Goal: Task Accomplishment & Management: Use online tool/utility

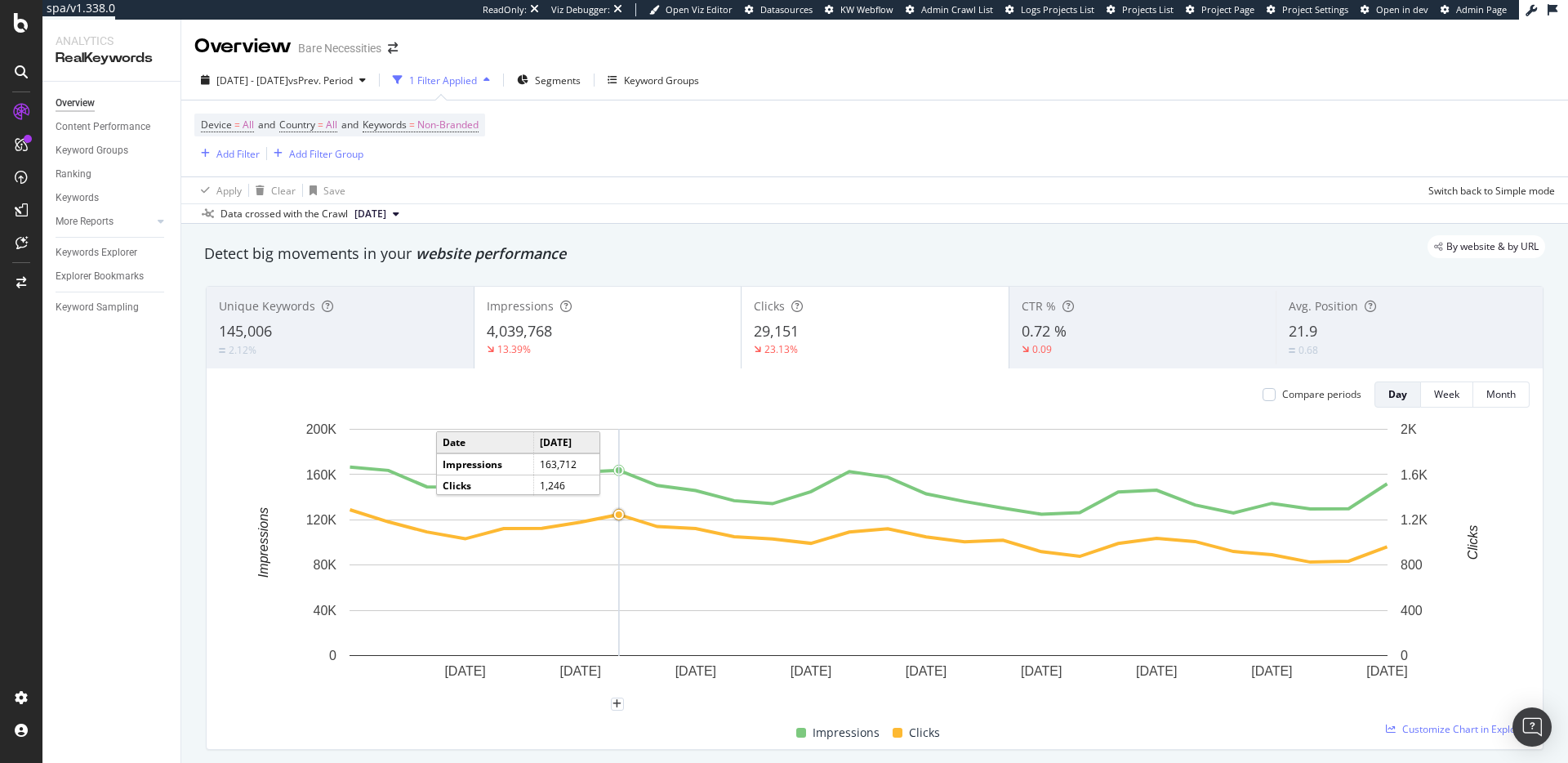
click at [714, 200] on div "Apply Clear Save Switch back to Simple mode" at bounding box center [875, 190] width 1387 height 27
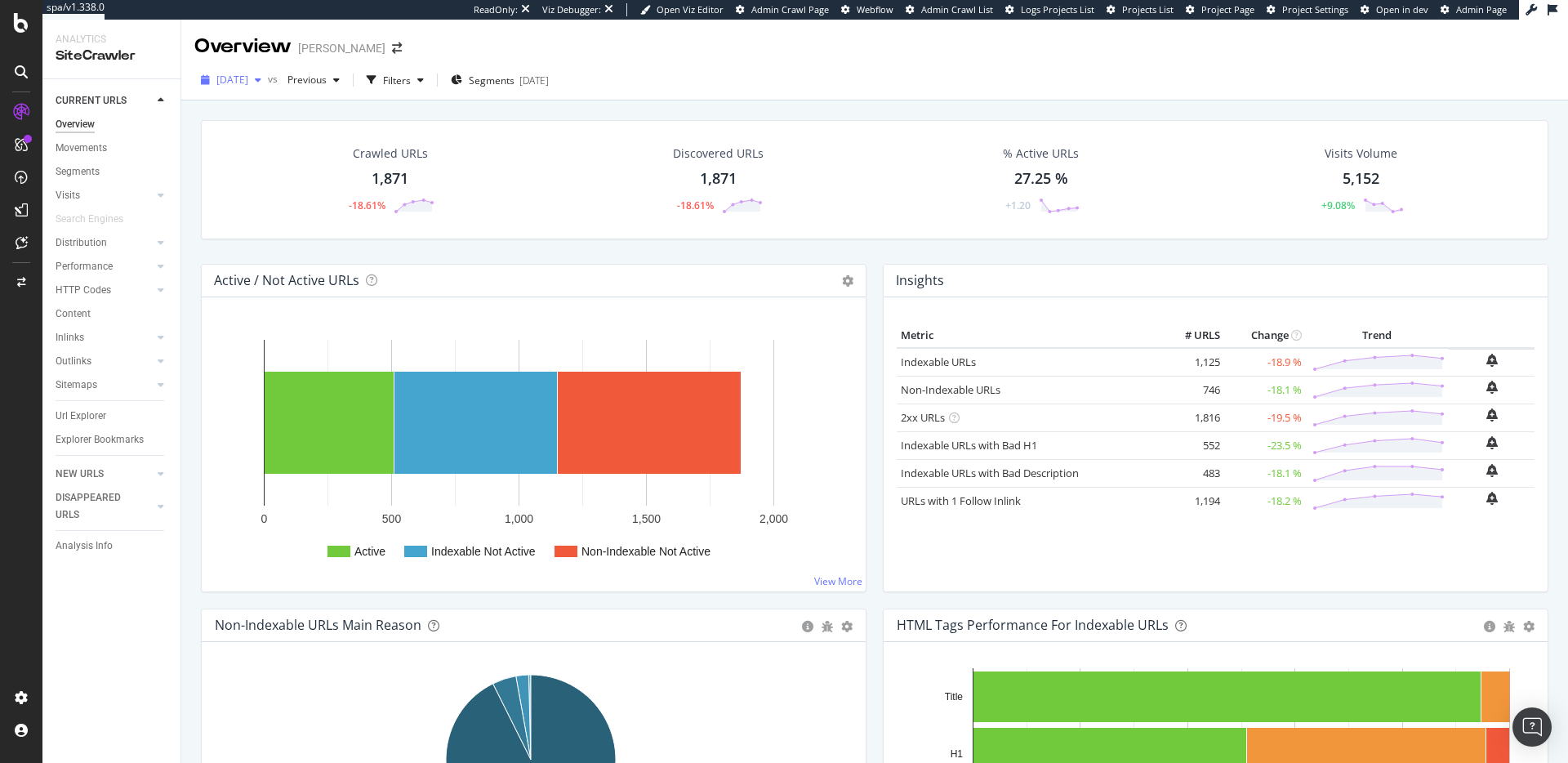
click at [248, 81] on span "[DATE]" at bounding box center [232, 79] width 32 height 14
click at [264, 132] on div "[DATE]" at bounding box center [283, 139] width 129 height 15
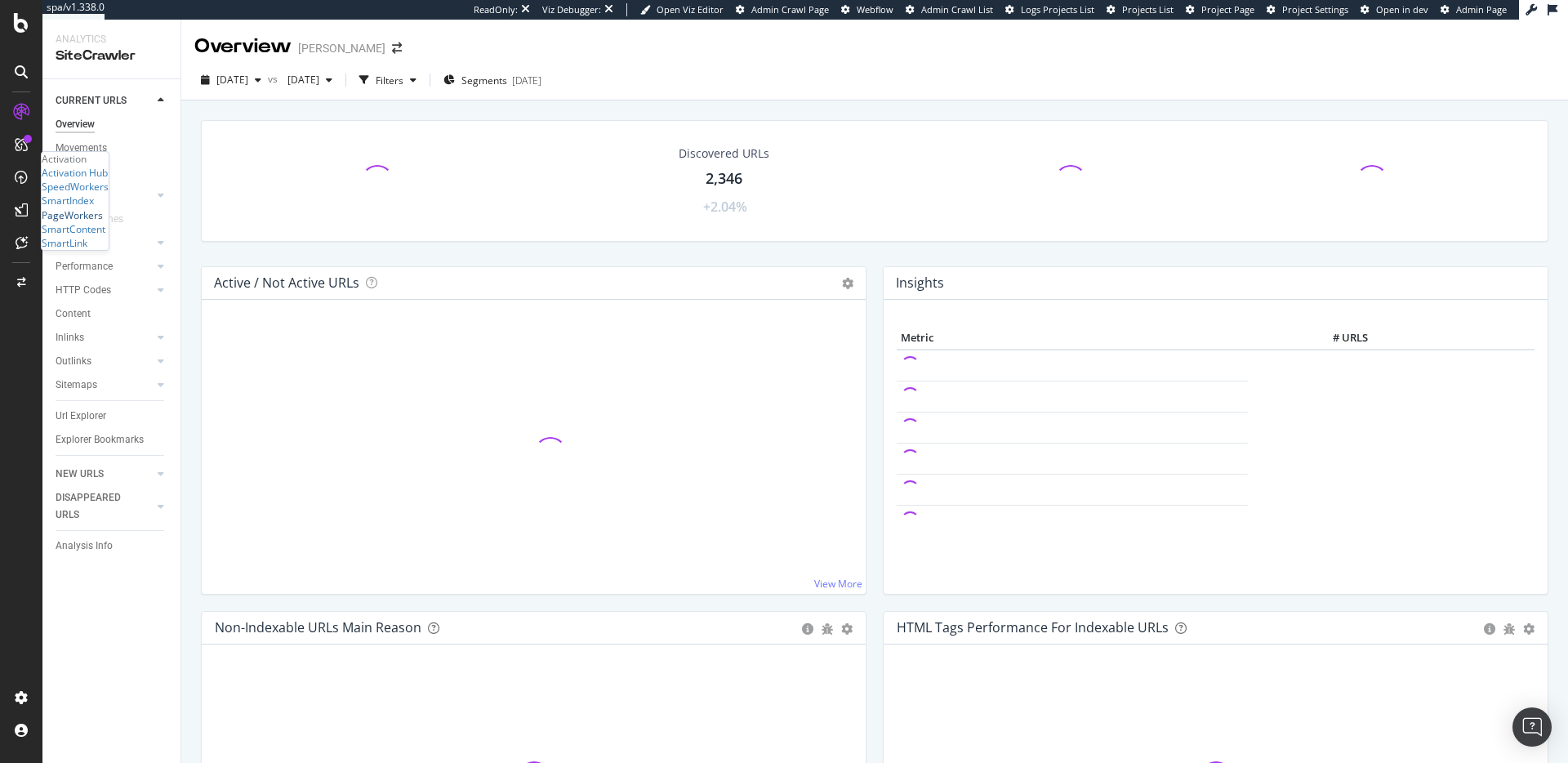
click at [90, 222] on div "PageWorkers" at bounding box center [73, 215] width 61 height 14
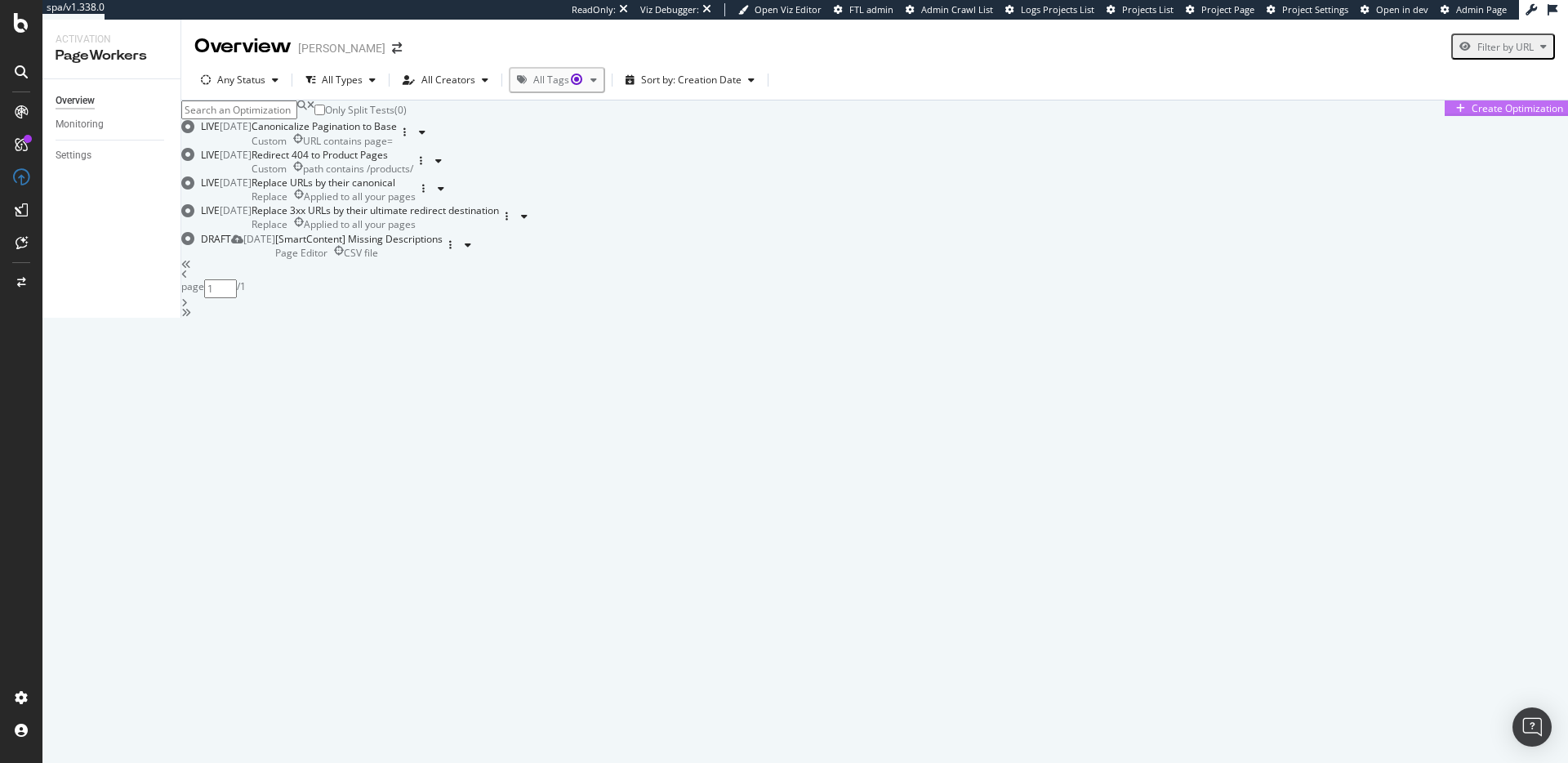
click at [1450, 115] on div "Create Optimization" at bounding box center [1507, 108] width 114 height 14
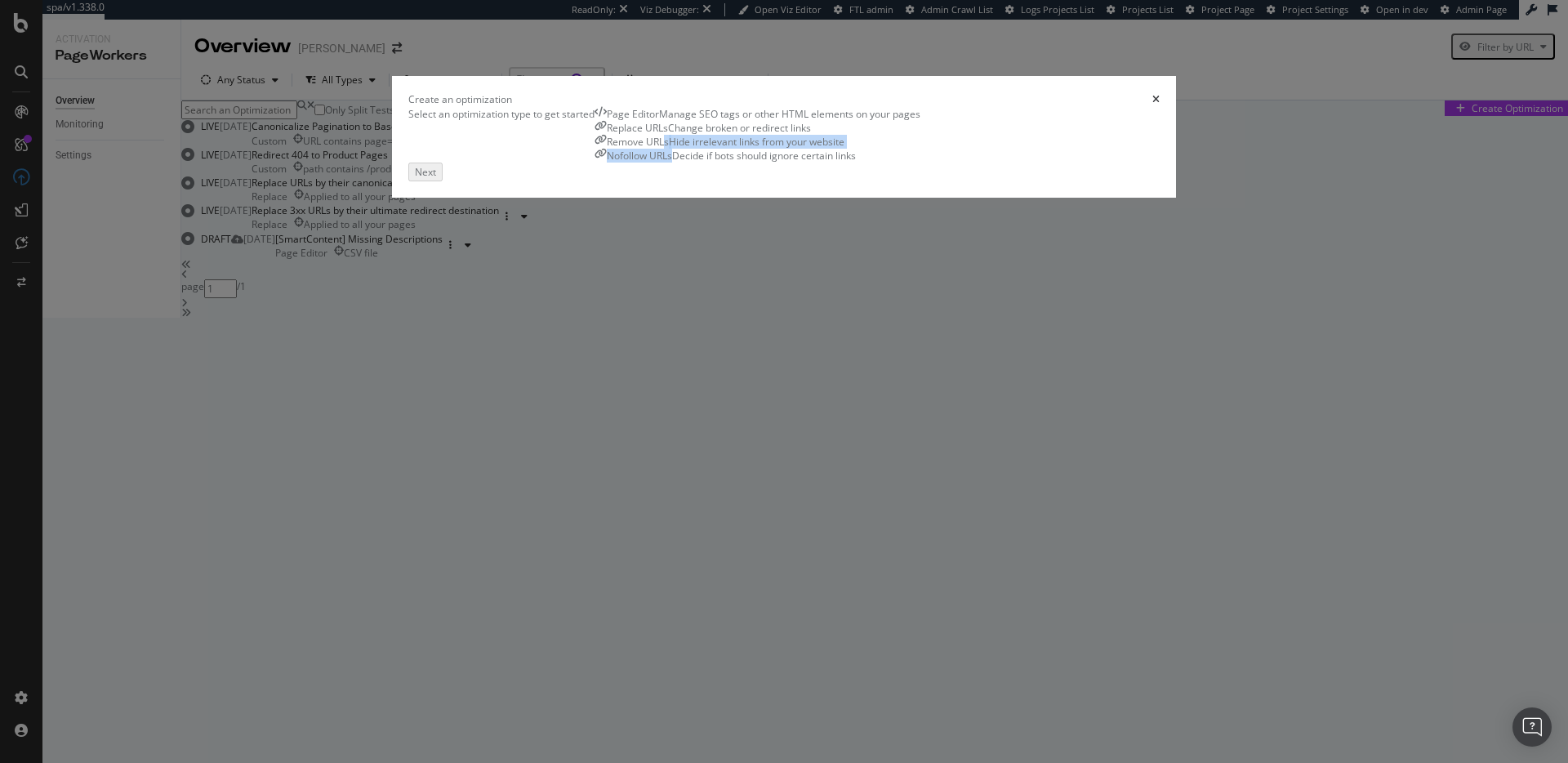
drag, startPoint x: 870, startPoint y: 394, endPoint x: 1021, endPoint y: 384, distance: 151.3
click at [921, 163] on div "Page Editor Manage SEO tags or other HTML elements on your pages Replace URLs C…" at bounding box center [757, 135] width 326 height 56
click at [1009, 163] on div "Select an optimization type to get started Page Editor Manage SEO tags or other…" at bounding box center [783, 135] width 751 height 56
click at [660, 121] on div "Manage SEO tags or other HTML elements on your pages" at bounding box center [790, 114] width 261 height 14
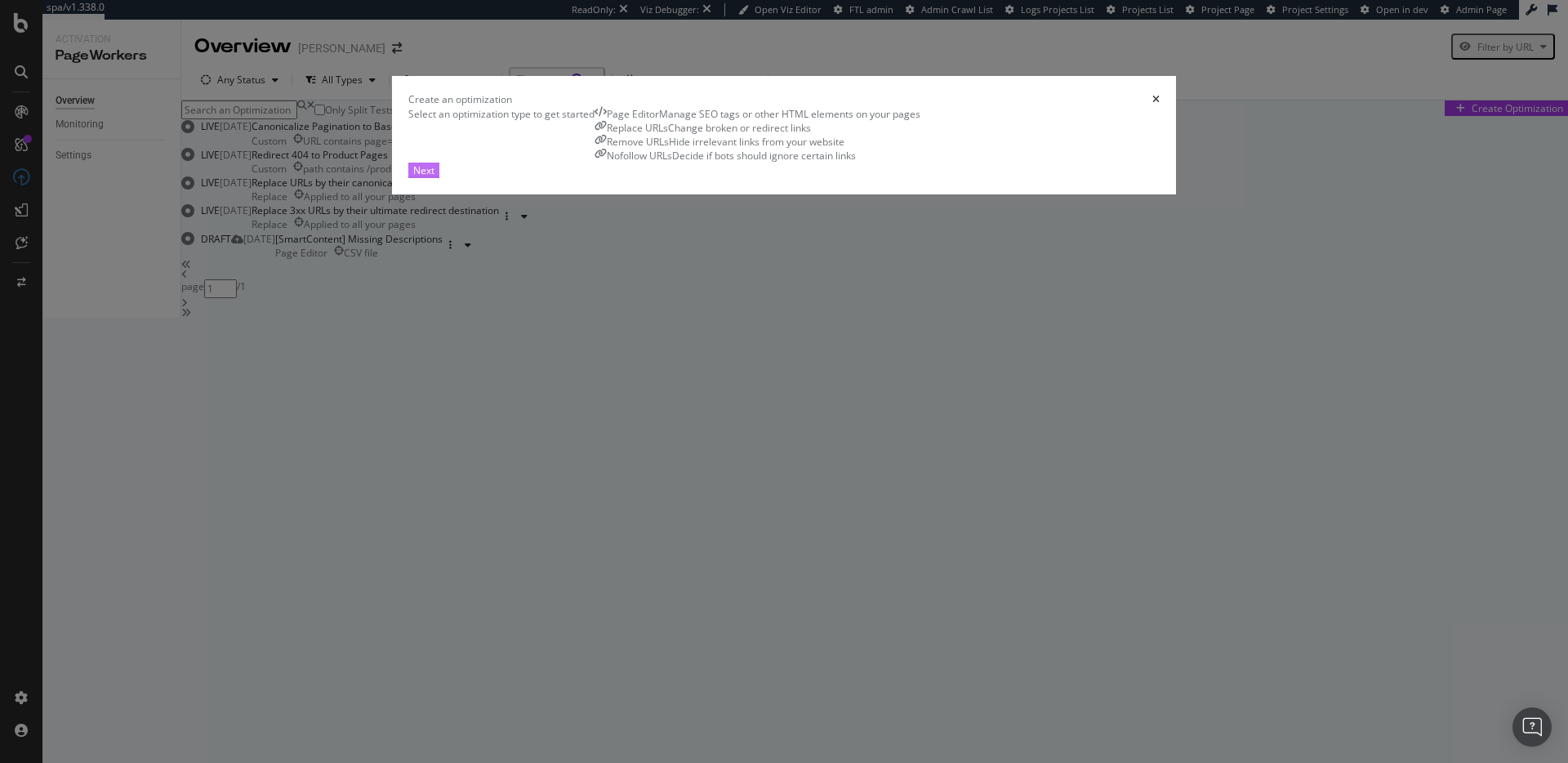
click at [434, 177] on div "Next" at bounding box center [424, 170] width 21 height 14
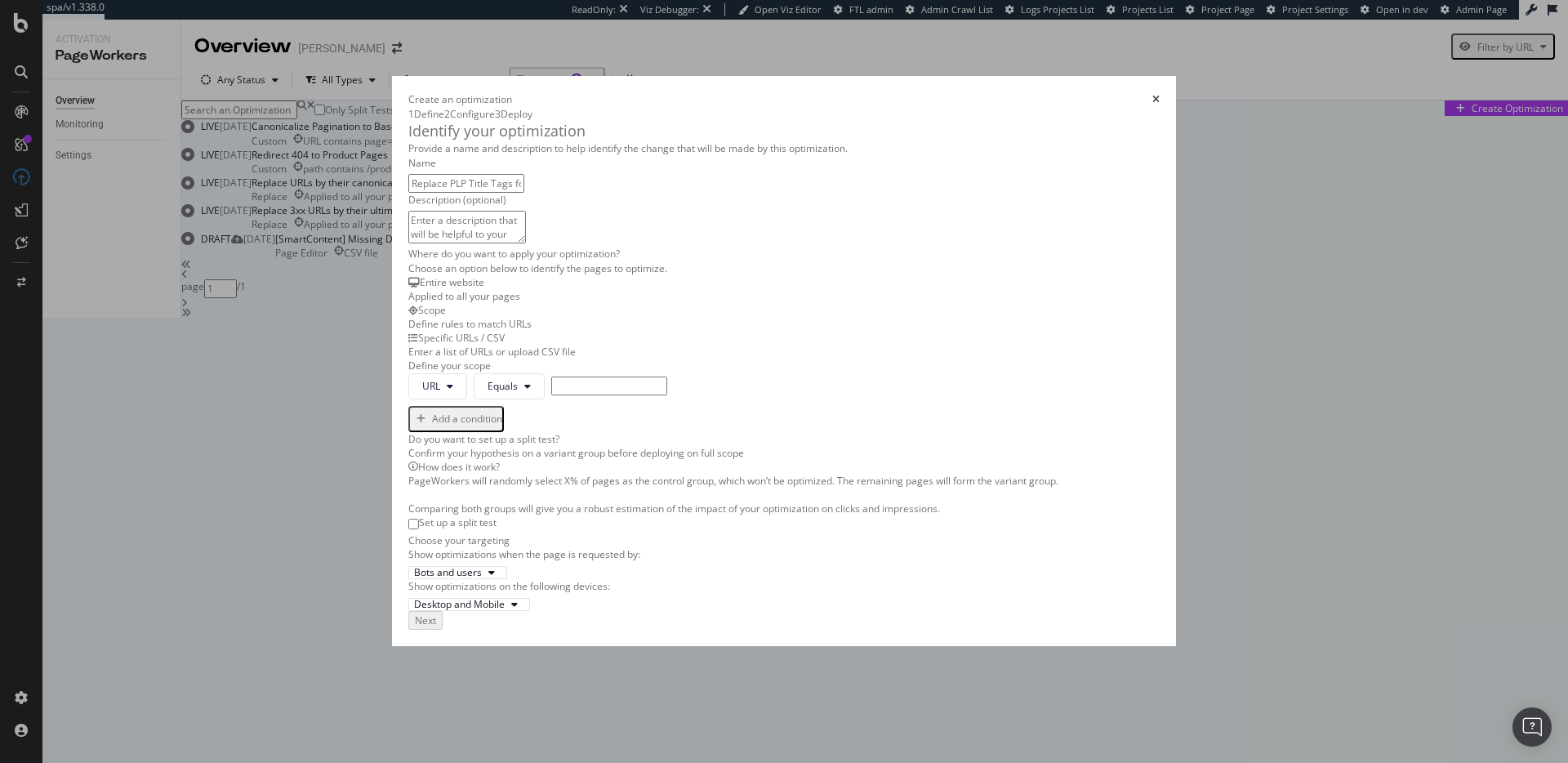
type input "Replace PLP Title Tags for Keywords Optimization"
click at [774, 359] on div "Enter a list of URLs or upload CSV file" at bounding box center [783, 351] width 751 height 14
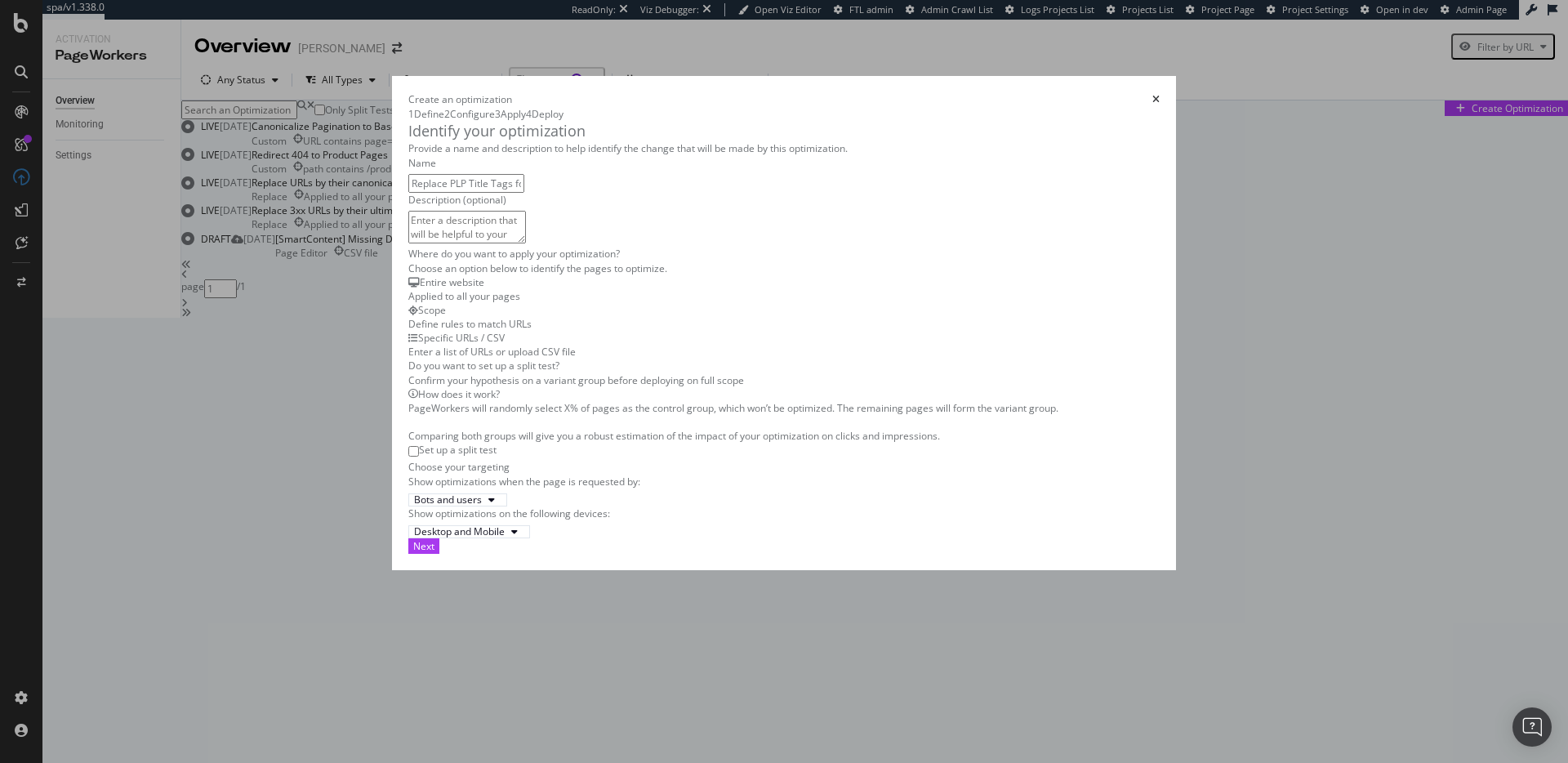
scroll to position [232, 0]
click at [434, 553] on div "Next" at bounding box center [424, 546] width 21 height 14
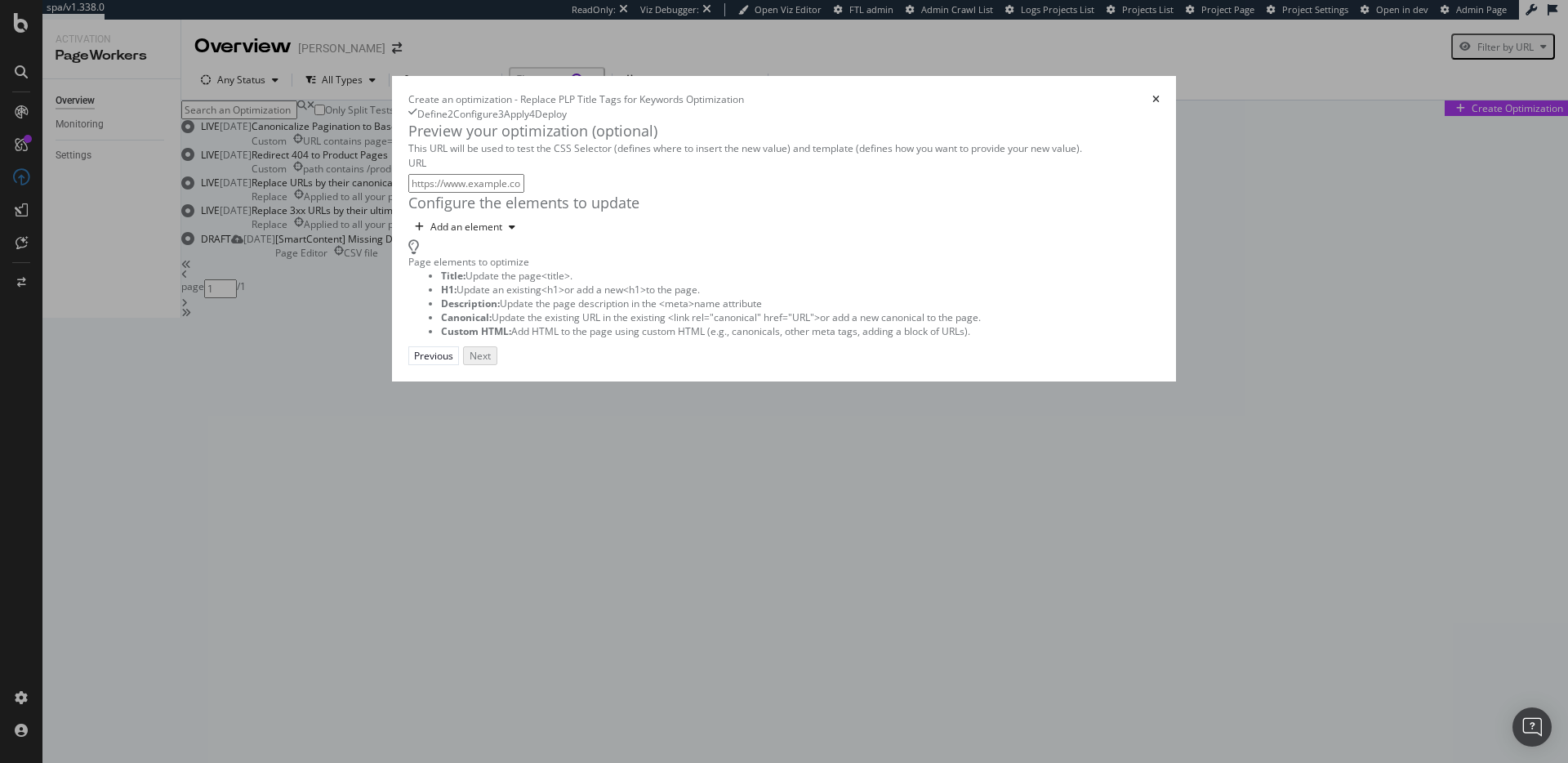
scroll to position [0, 0]
click at [430, 232] on div "Add an element" at bounding box center [466, 227] width 72 height 10
click at [366, 338] on div "Title" at bounding box center [334, 334] width 64 height 24
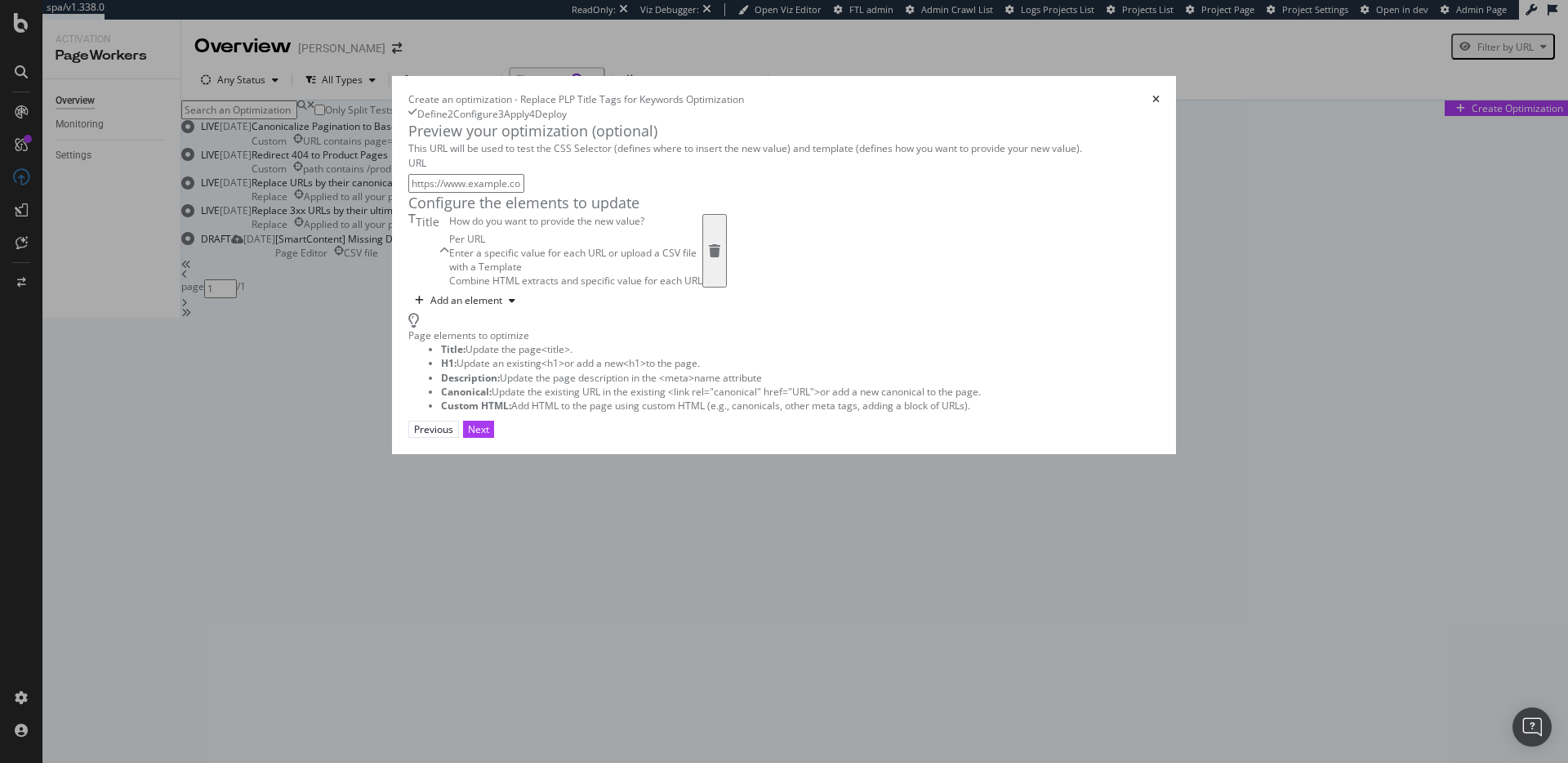
click at [449, 260] on div "Enter a specific value for each URL or upload a CSV file" at bounding box center [575, 252] width 253 height 14
click at [1018, 412] on div "Page elements to optimize Title: Update the page <title> . H1: Update an existi…" at bounding box center [783, 363] width 751 height 99
click at [489, 436] on div "Next" at bounding box center [479, 429] width 21 height 14
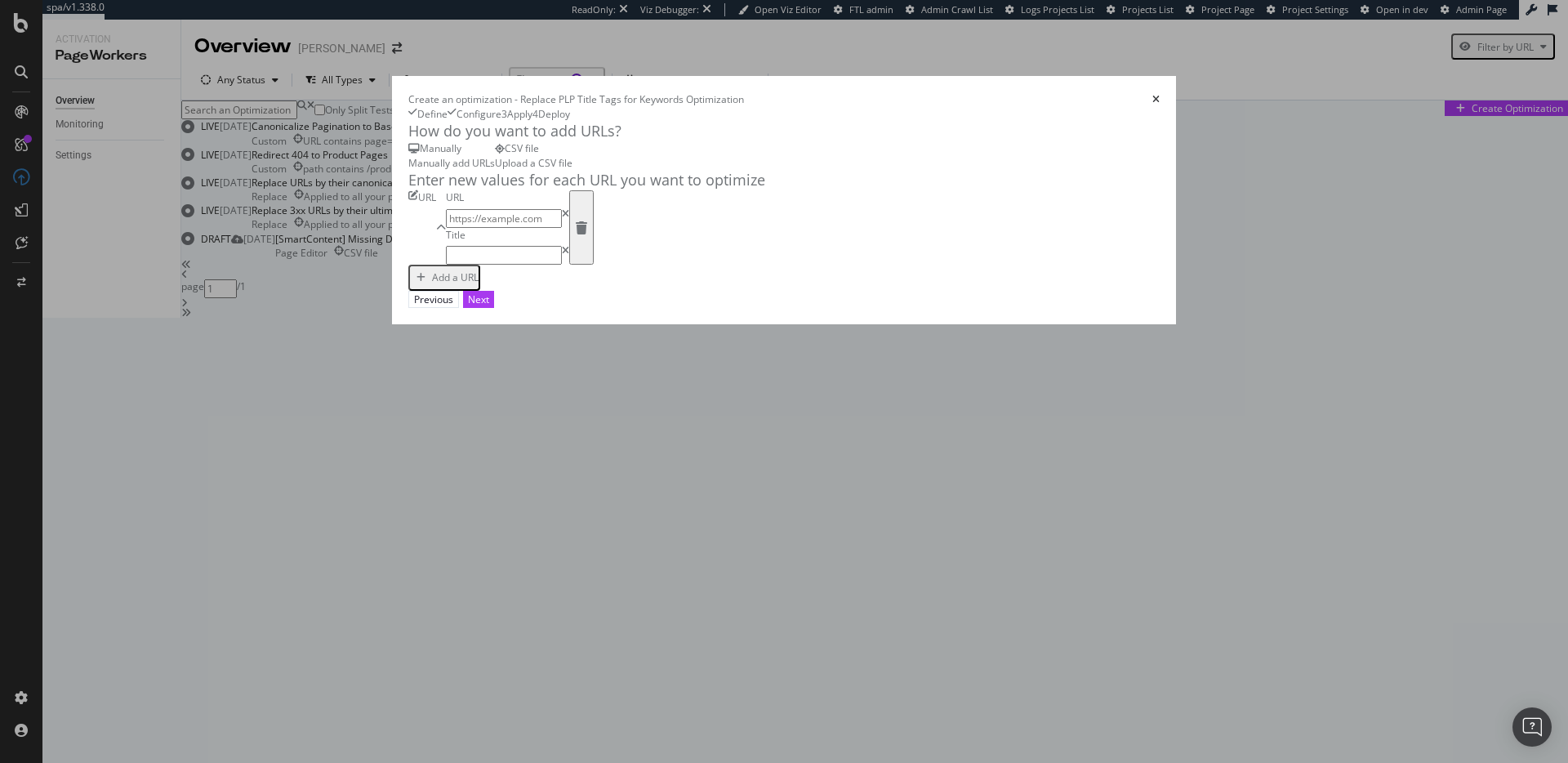
click at [552, 170] on div "Upload a CSV file" at bounding box center [533, 162] width 77 height 14
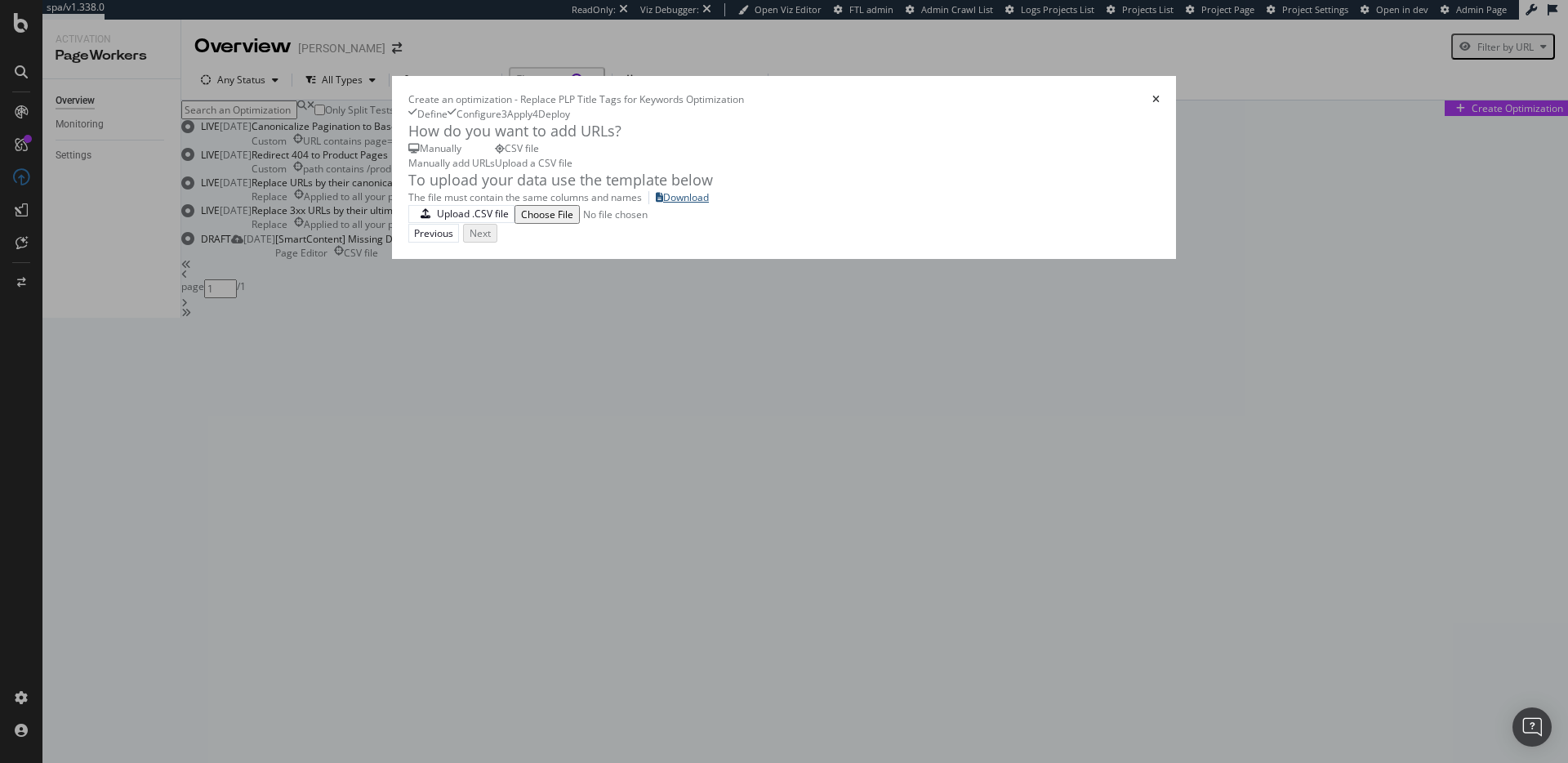
click at [663, 205] on div "Download" at bounding box center [685, 197] width 45 height 14
click at [437, 220] on div "Upload .CSV file" at bounding box center [472, 214] width 72 height 14
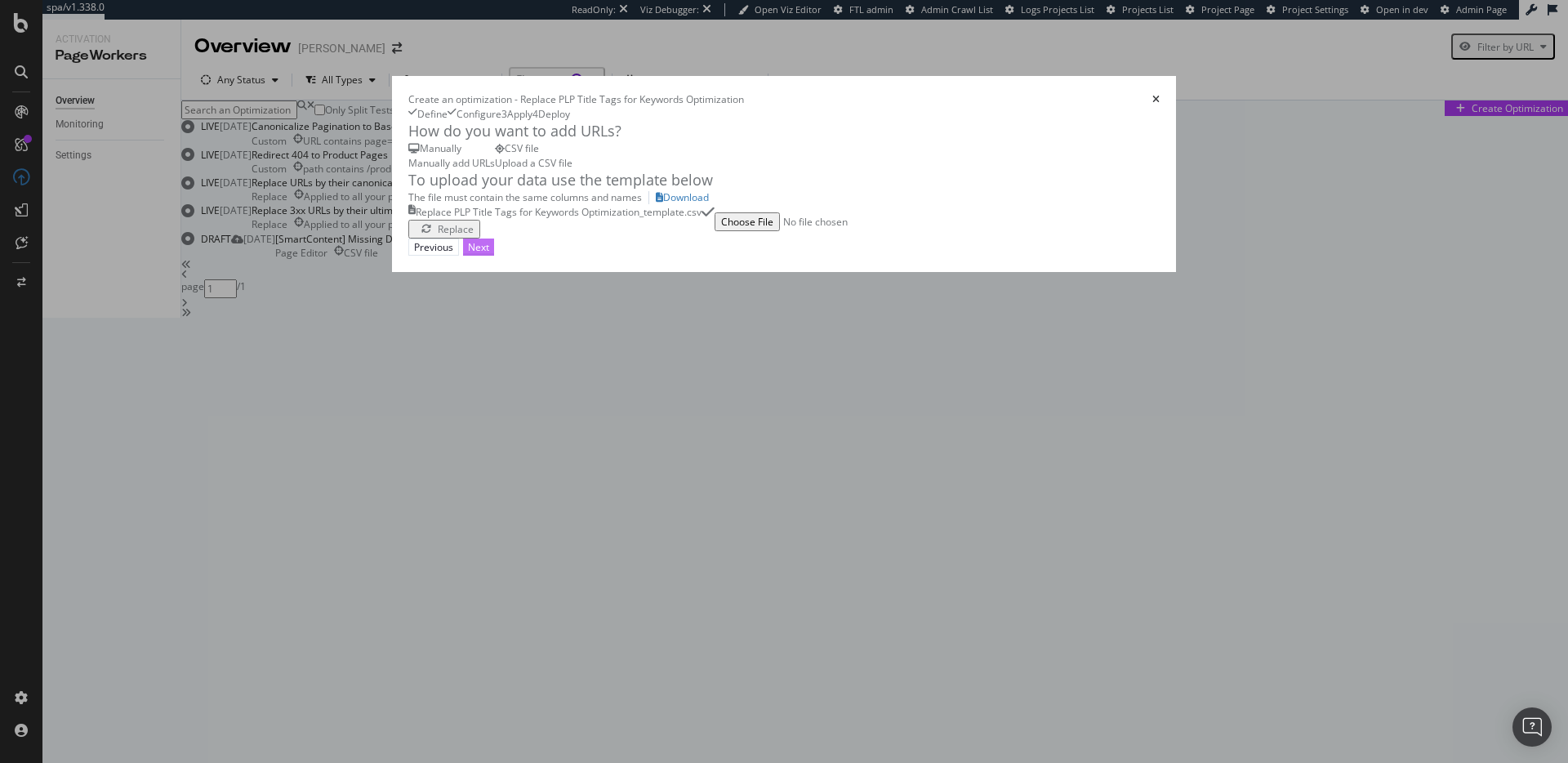
click at [494, 256] on button "Next" at bounding box center [479, 247] width 31 height 17
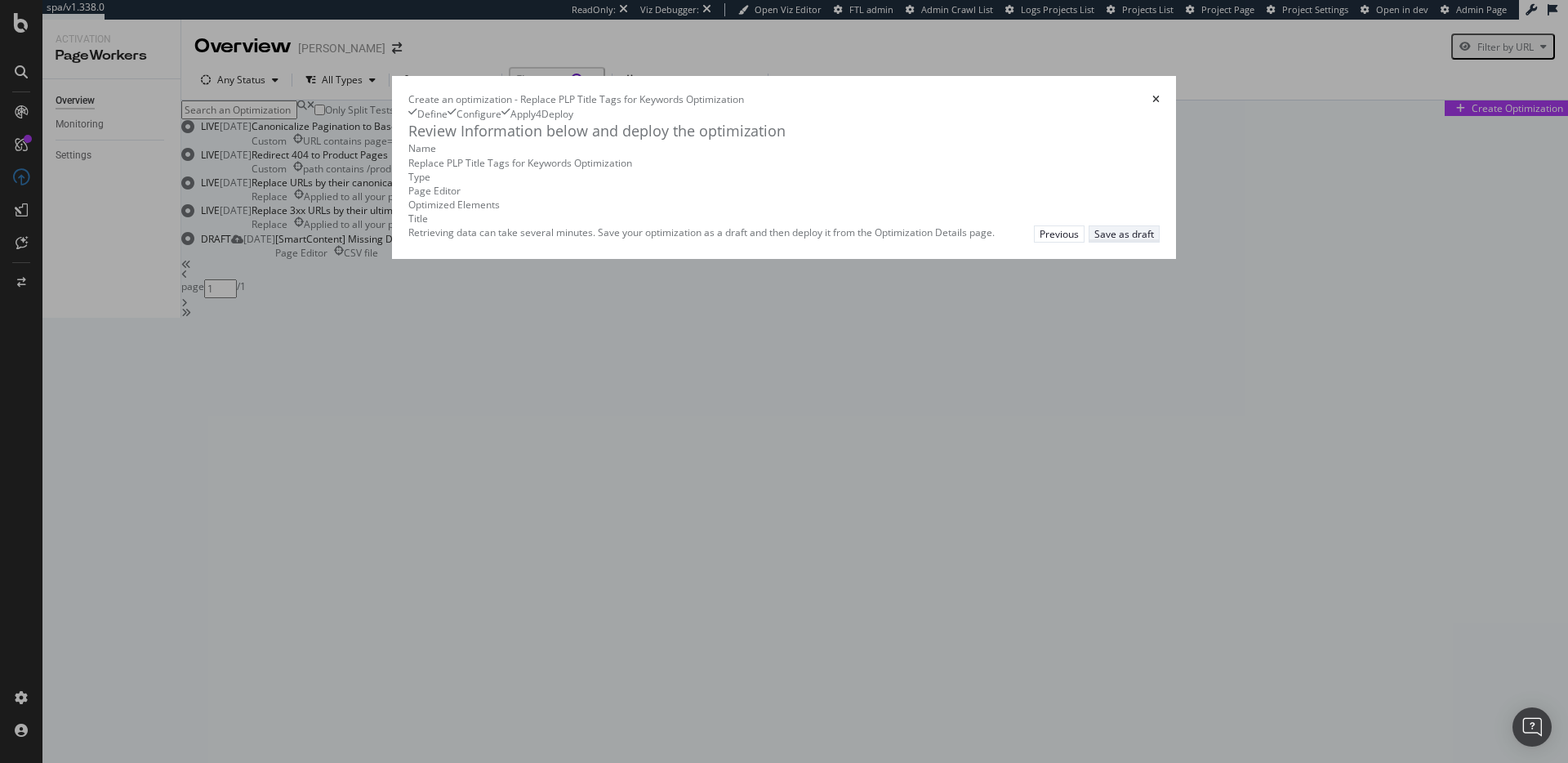
click at [1154, 241] on div "Save as draft" at bounding box center [1124, 233] width 59 height 14
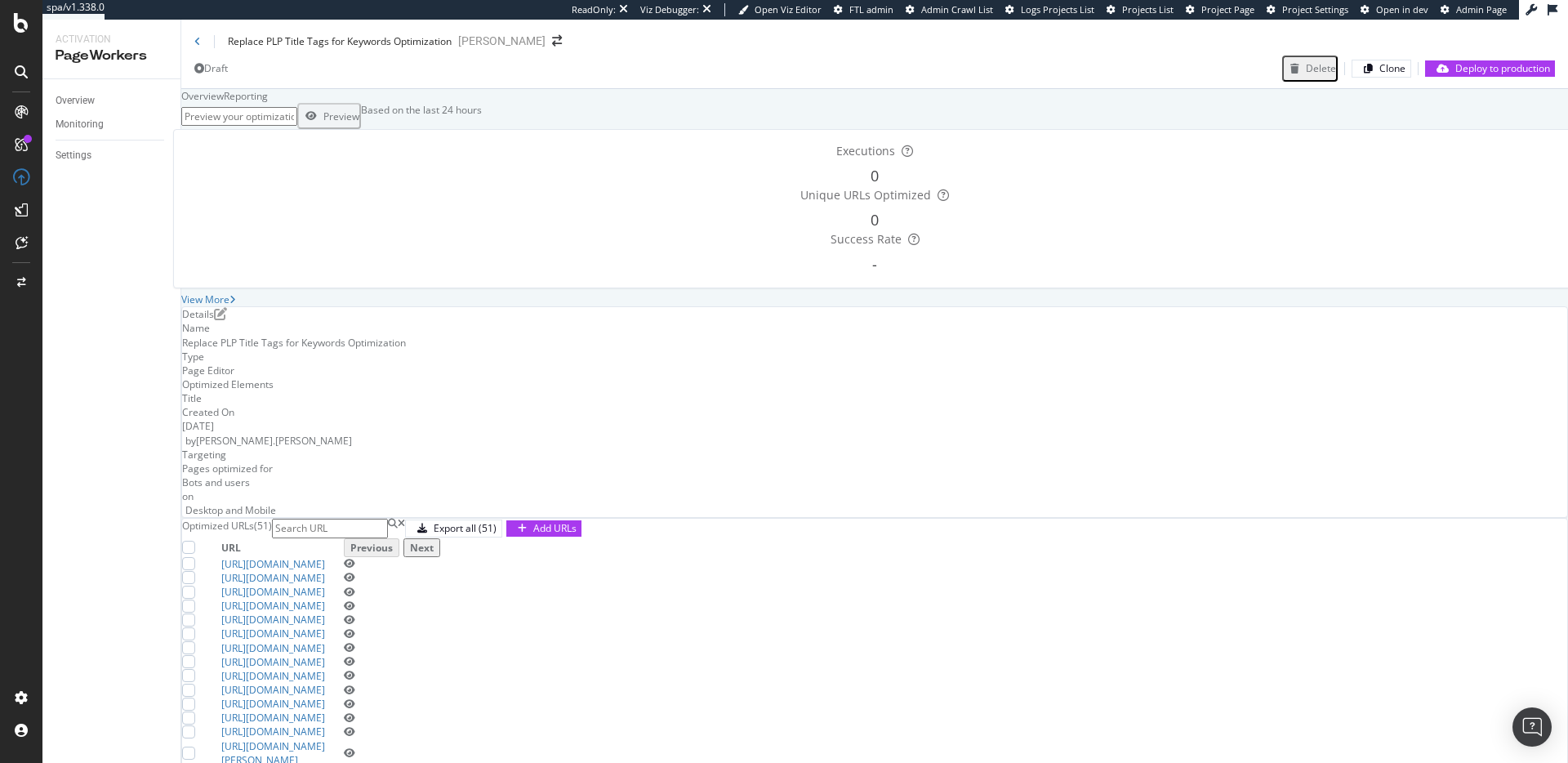
click at [588, 187] on div "Executions 0" at bounding box center [875, 164] width 1375 height 44
click at [355, 559] on icon "eye" at bounding box center [350, 564] width 12 height 10
click at [452, 46] on div "Replace PLP Title Tags for Keywords Optimization" at bounding box center [339, 41] width 223 height 14
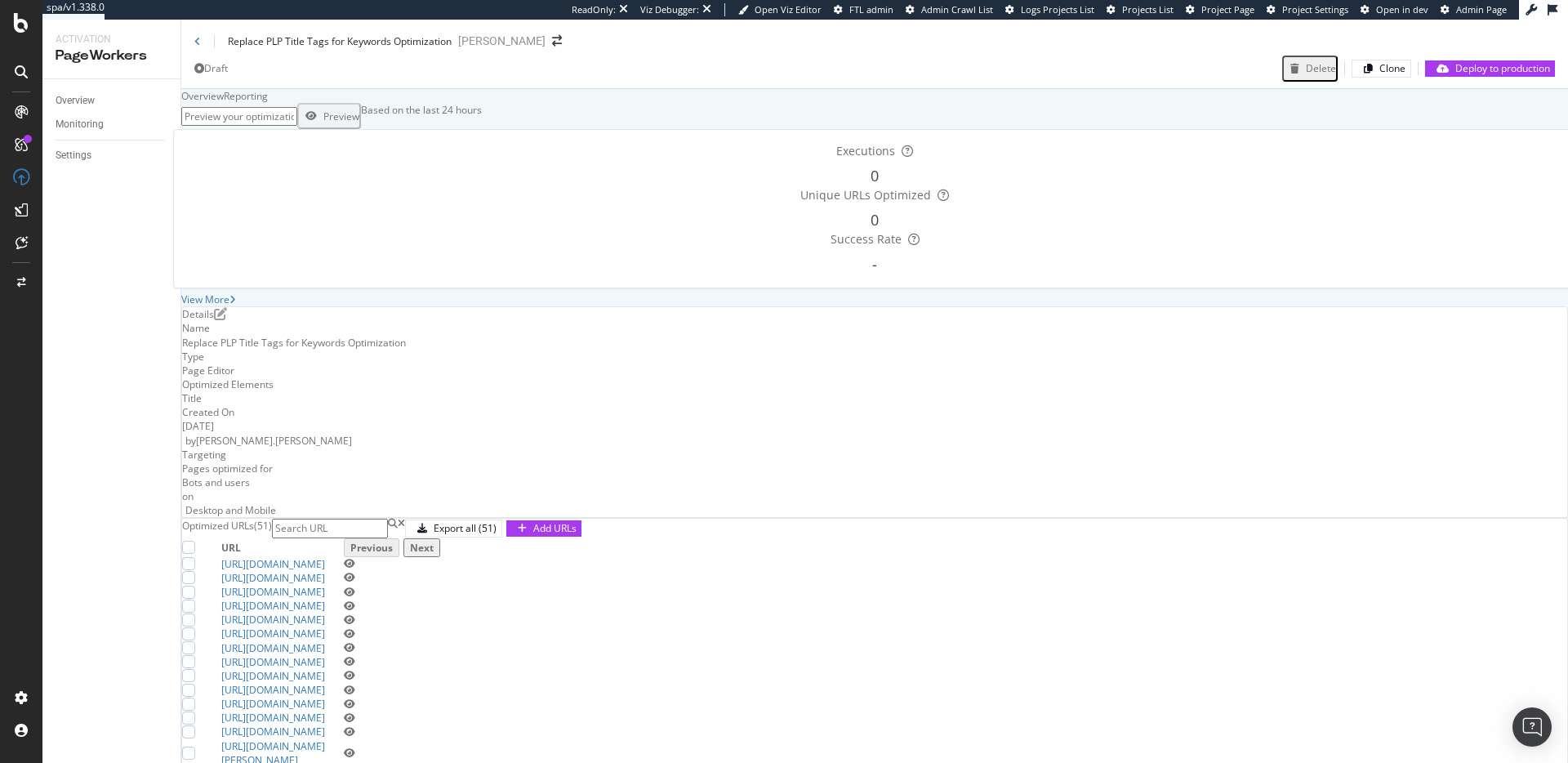
click at [292, 38] on div "Replace PLP Title Tags for Keywords Optimization" at bounding box center [339, 41] width 223 height 14
click at [207, 45] on div "Replace PLP Title Tags for Keywords Optimization" at bounding box center [323, 41] width 257 height 14
click at [195, 45] on icon at bounding box center [198, 42] width 7 height 10
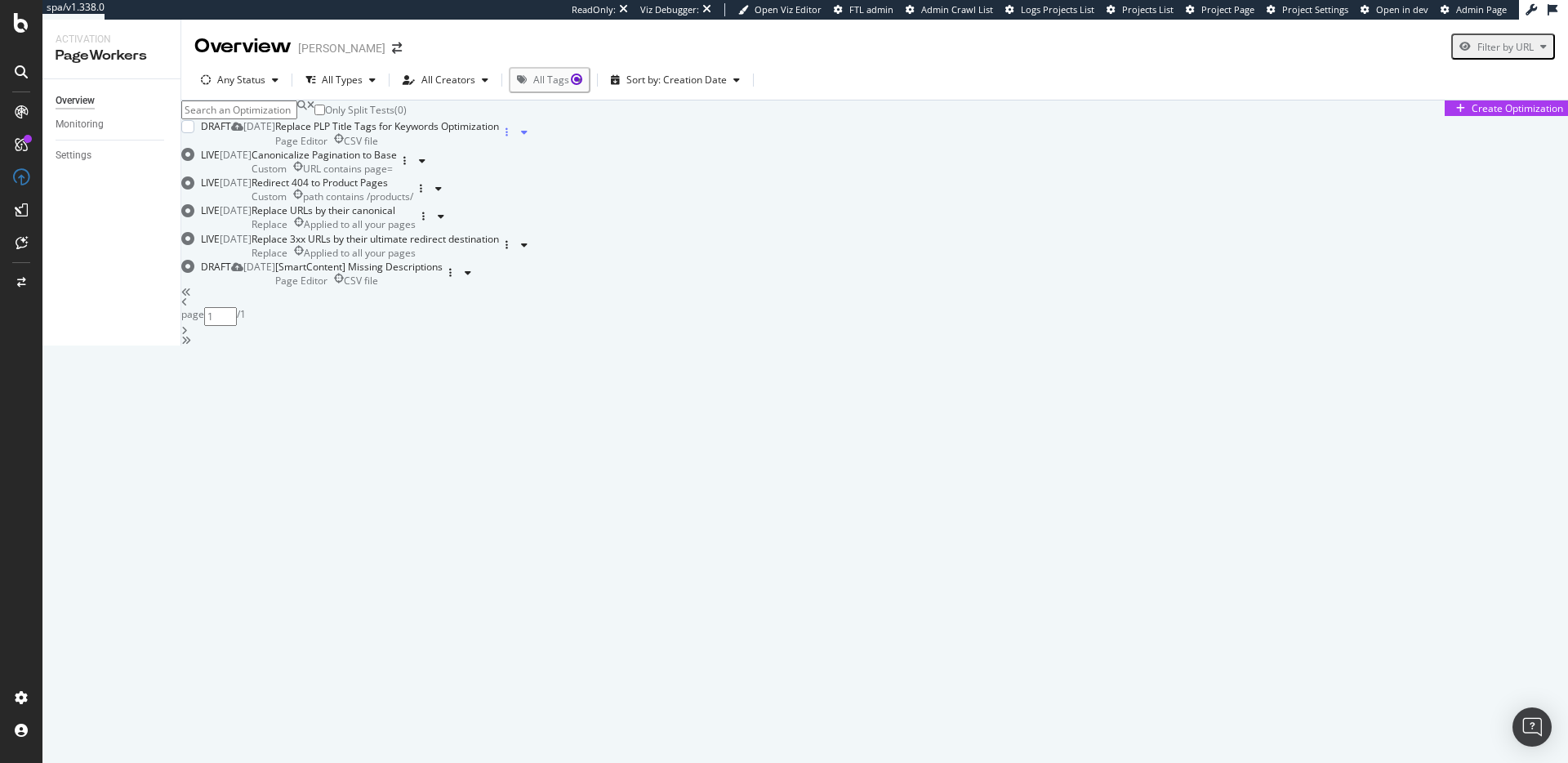
click at [514, 137] on div "button" at bounding box center [506, 133] width 16 height 10
click at [1488, 243] on div "Edit" at bounding box center [1503, 242] width 31 height 14
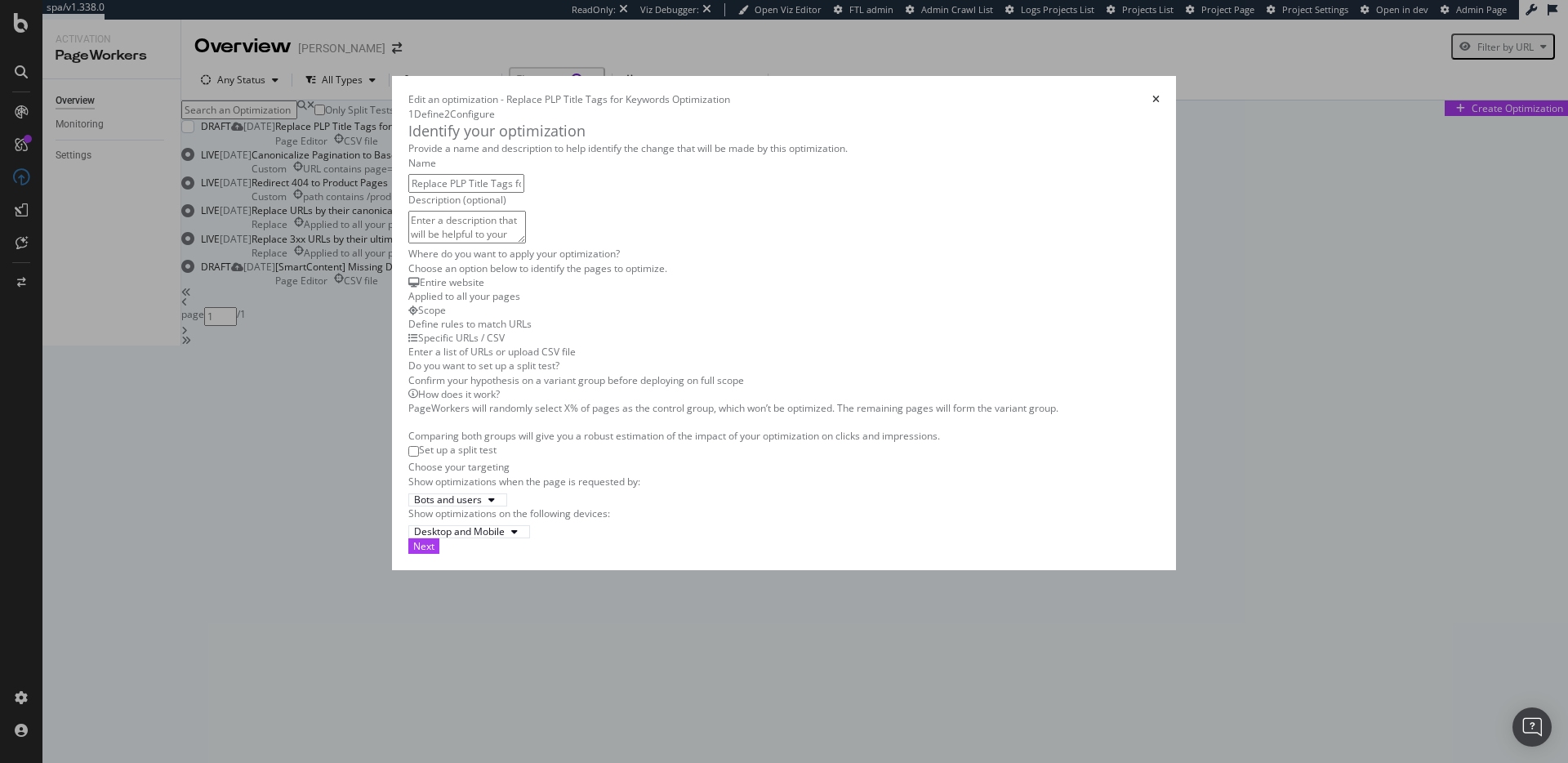
click at [462, 193] on input "Replace PLP Title Tags for Keywords Optimization" at bounding box center [466, 183] width 116 height 19
type input "Replace PLP Title Tags for Keyword Optimization"
click at [434, 553] on div "Next" at bounding box center [424, 546] width 21 height 14
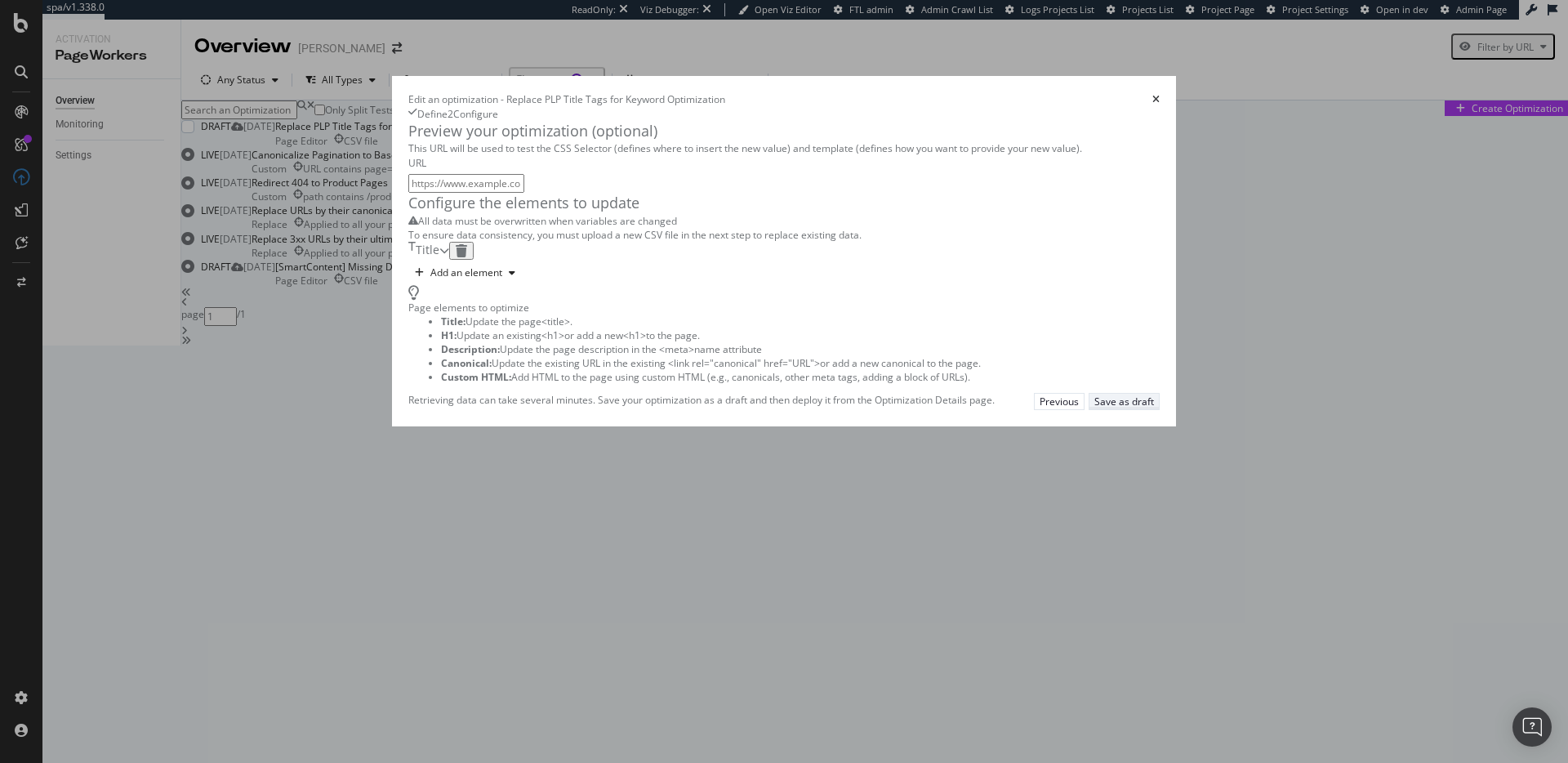
click at [1154, 408] on div "Save as draft" at bounding box center [1124, 402] width 59 height 14
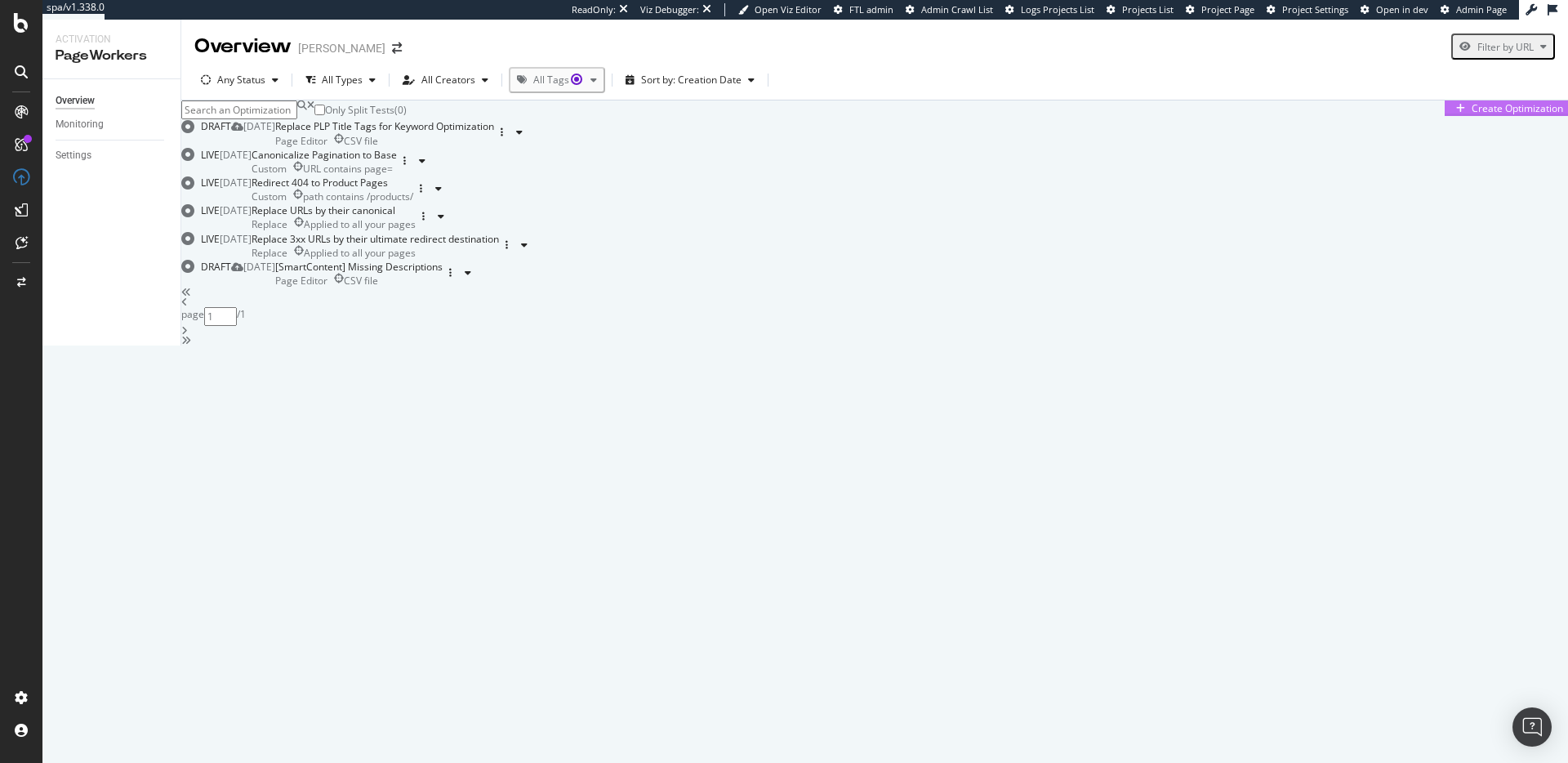
click at [1472, 115] on div "Create Optimization" at bounding box center [1517, 108] width 92 height 14
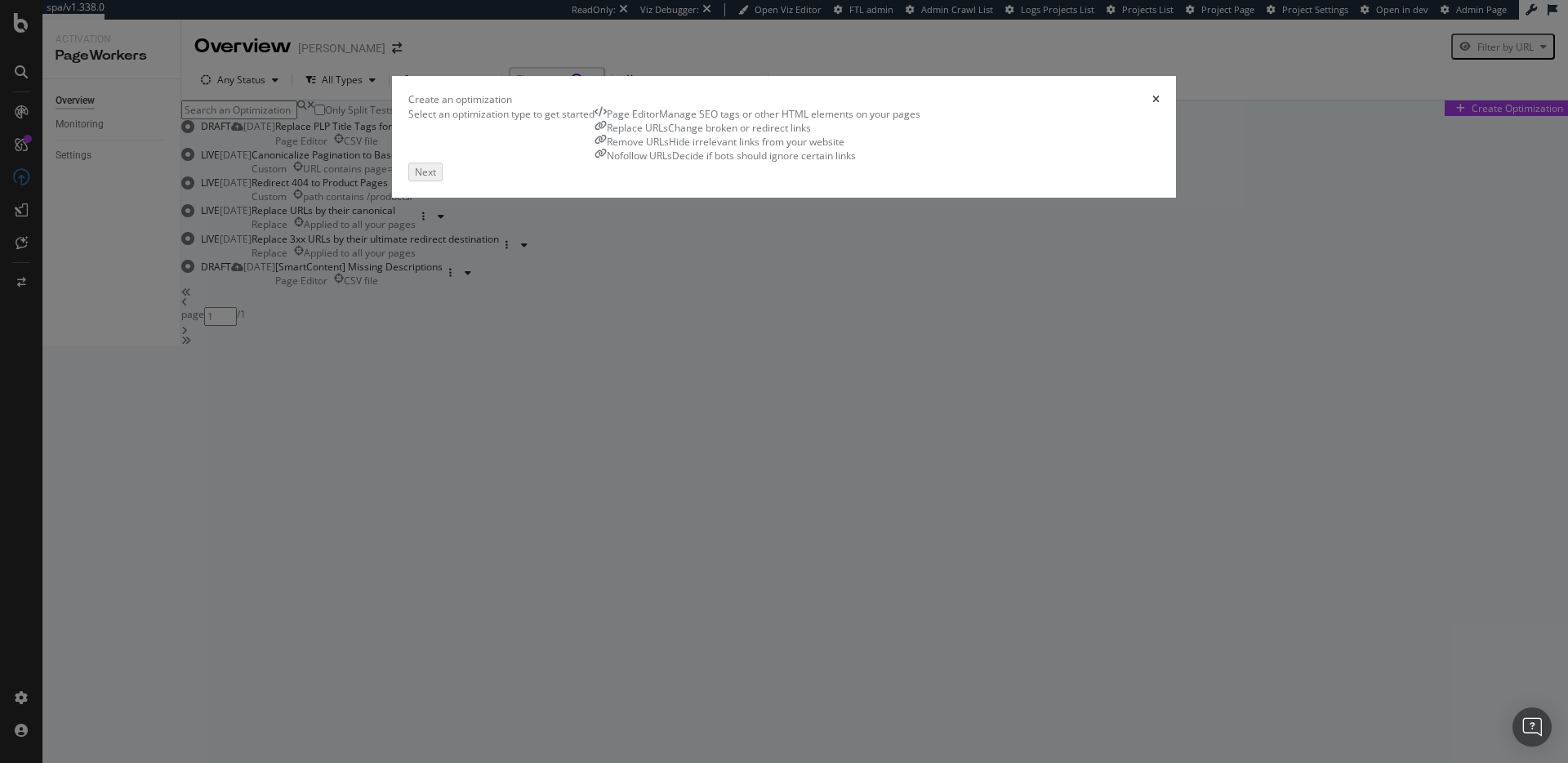
click at [594, 121] on div "Page Editor Manage SEO tags or other HTML elements on your pages" at bounding box center [757, 114] width 326 height 14
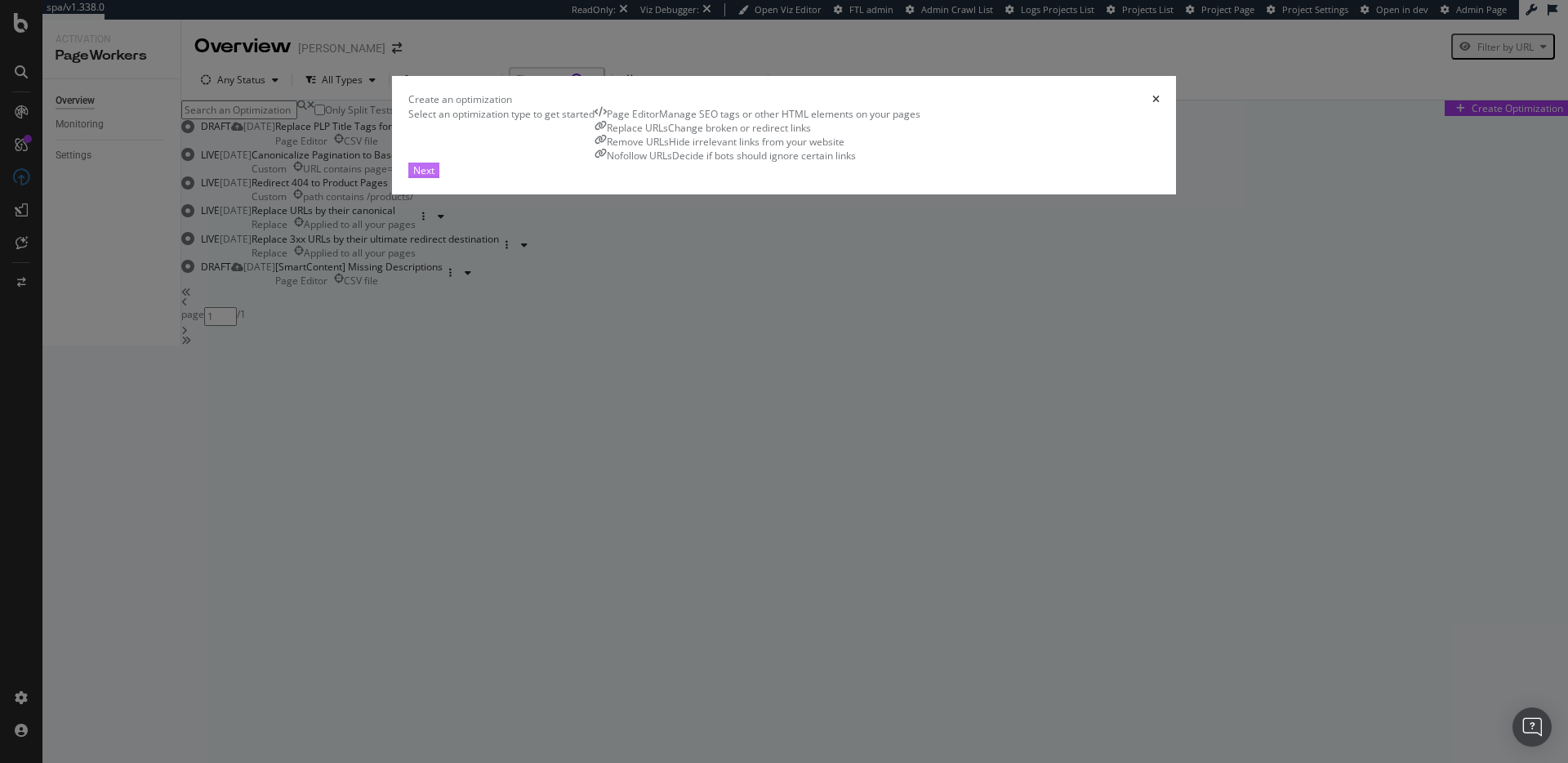
click at [439, 178] on button "Next" at bounding box center [424, 170] width 31 height 16
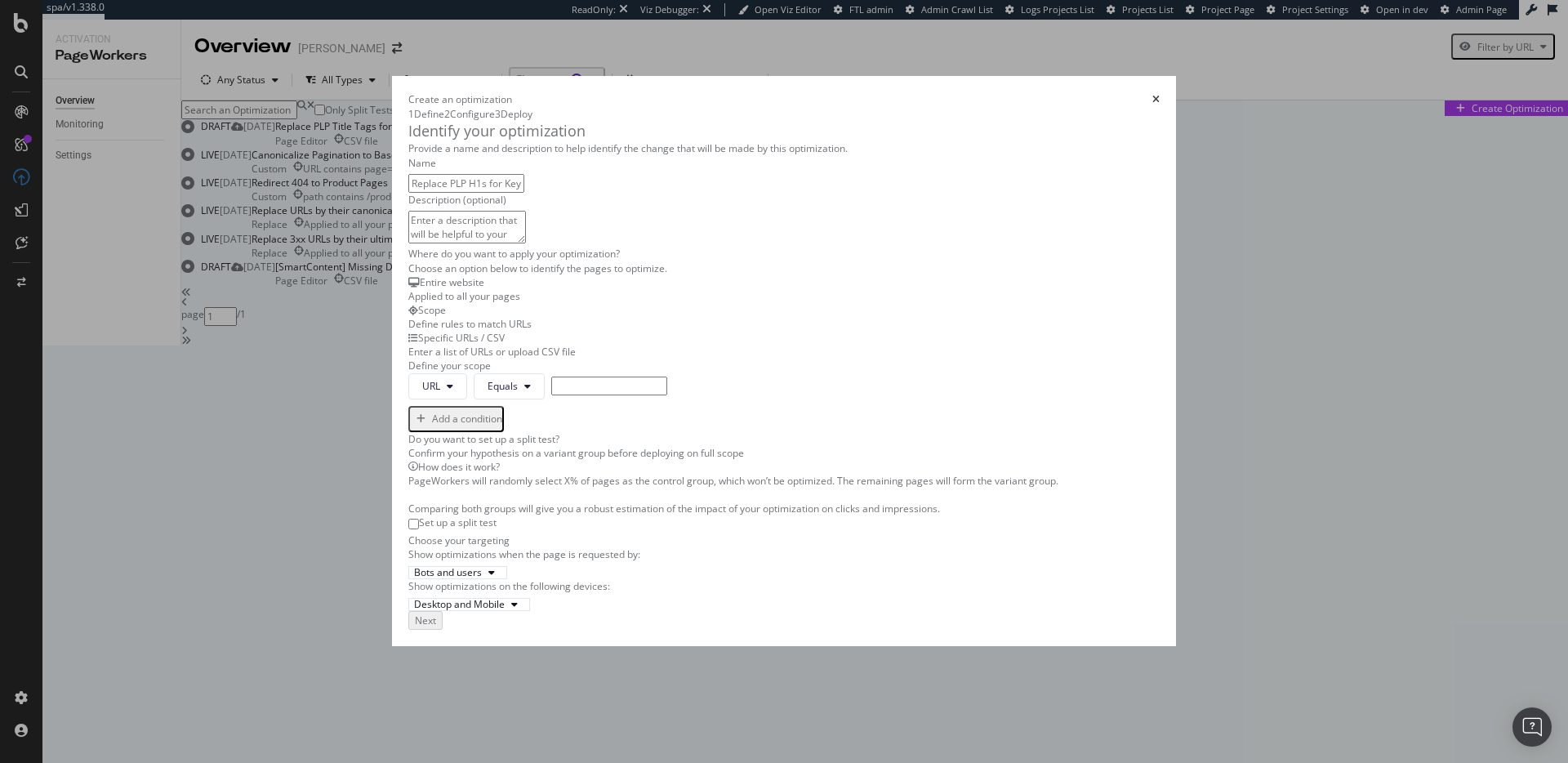
type input "Replace PLP H1s for Keyword Optimization"
click at [751, 359] on div "Enter a list of URLs or upload CSV file" at bounding box center [783, 351] width 751 height 14
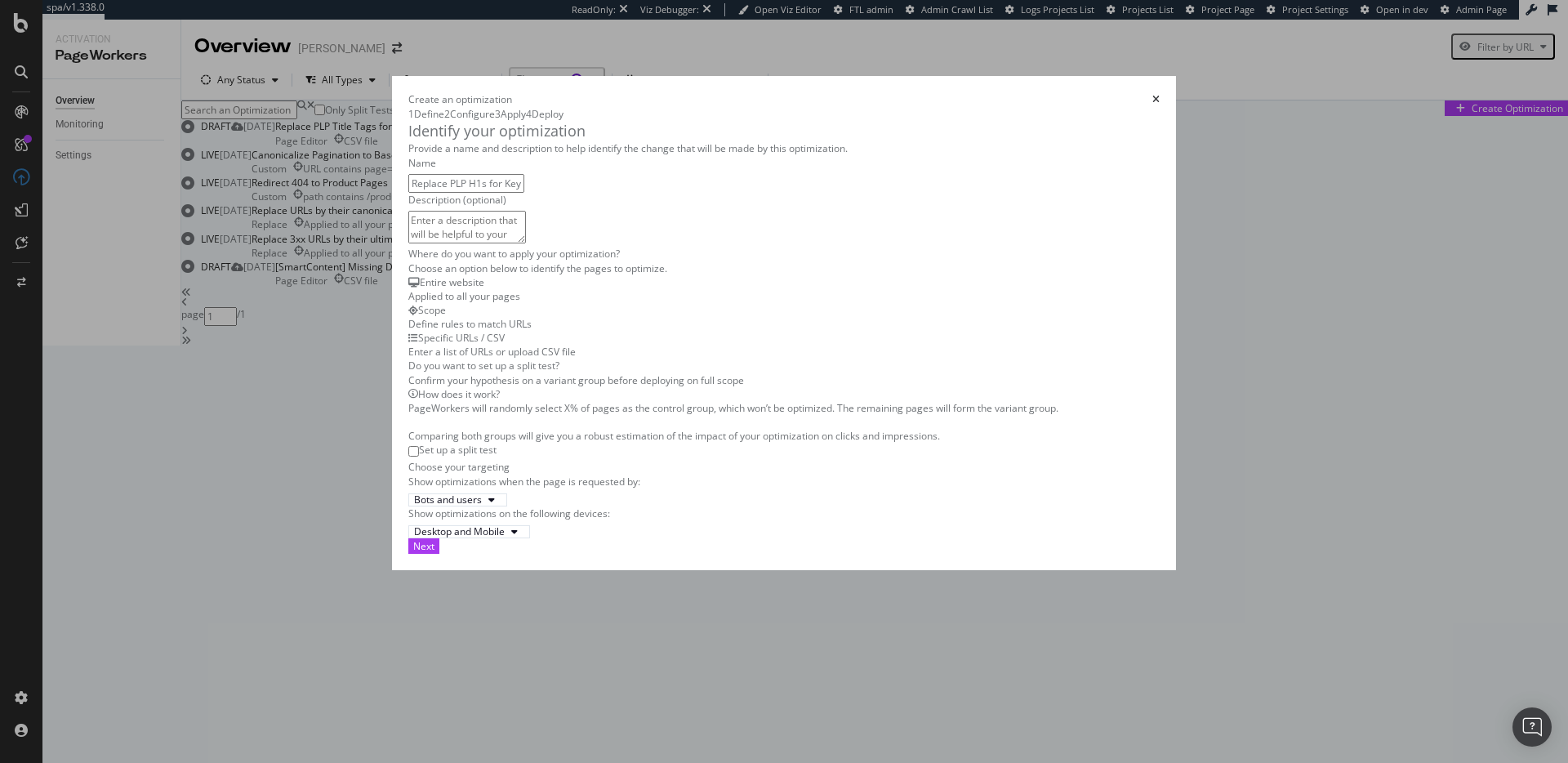
scroll to position [232, 0]
click at [1160, 554] on div "Next" at bounding box center [783, 546] width 751 height 16
click at [434, 553] on div "Next" at bounding box center [424, 546] width 21 height 14
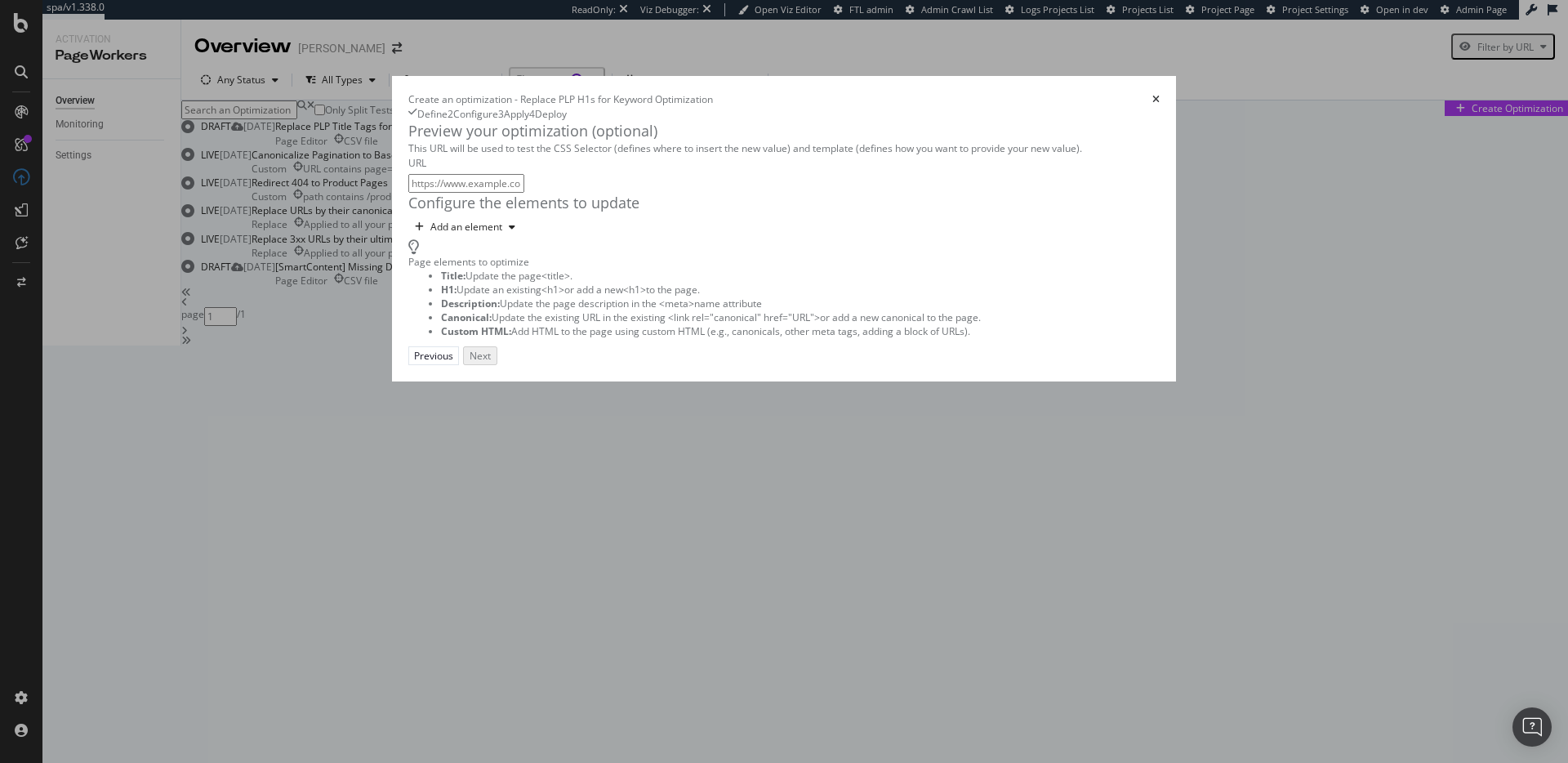
scroll to position [0, 0]
click at [430, 232] on div "Add an element" at bounding box center [466, 227] width 72 height 10
click at [358, 369] on div "H1" at bounding box center [334, 358] width 64 height 24
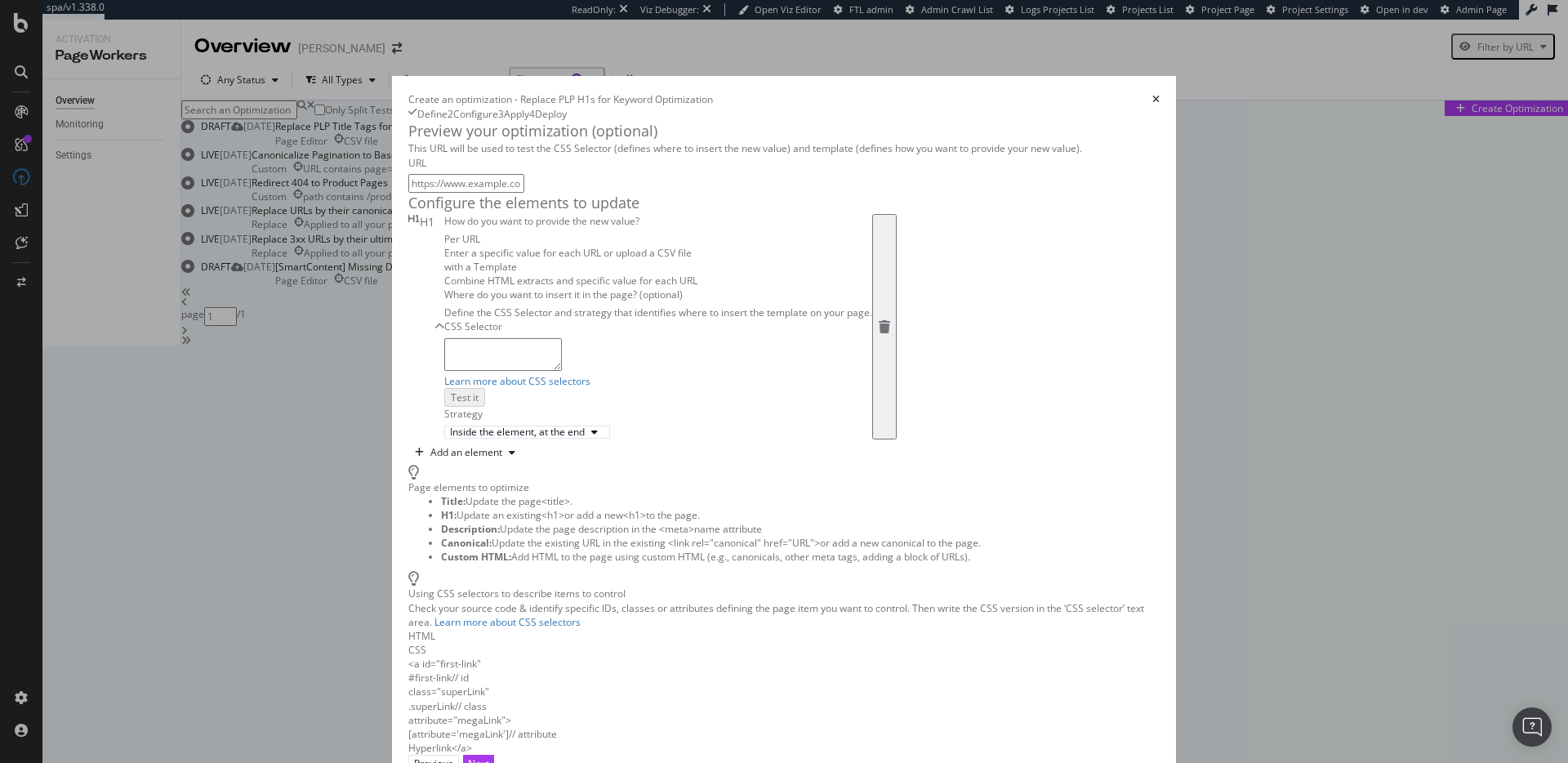
click at [578, 288] on div "Combine HTML extracts and specific value for each URL" at bounding box center [658, 280] width 428 height 14
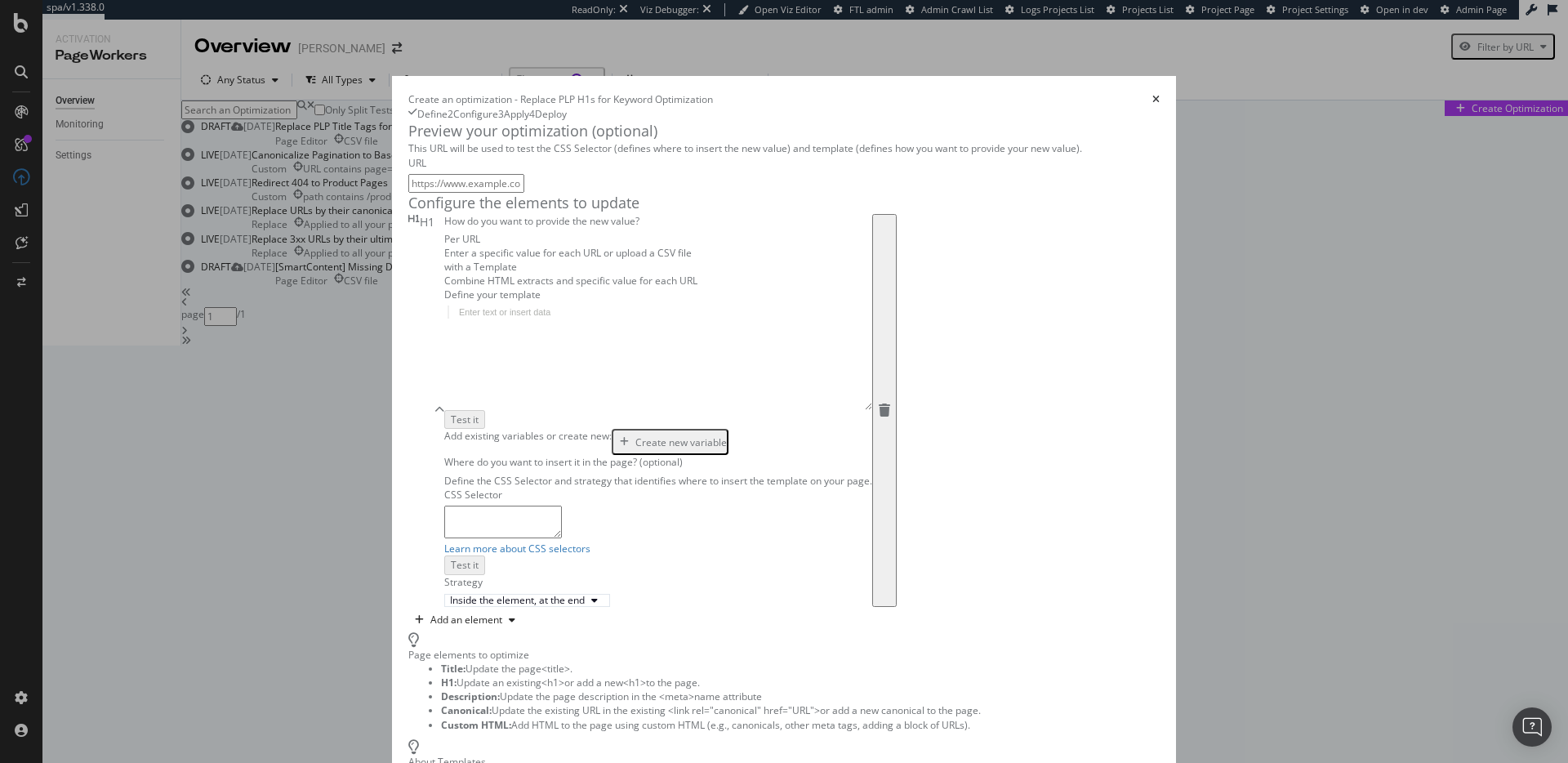
click at [444, 260] on div "Per URL Enter a specific value for each URL or upload a CSV file" at bounding box center [658, 246] width 428 height 28
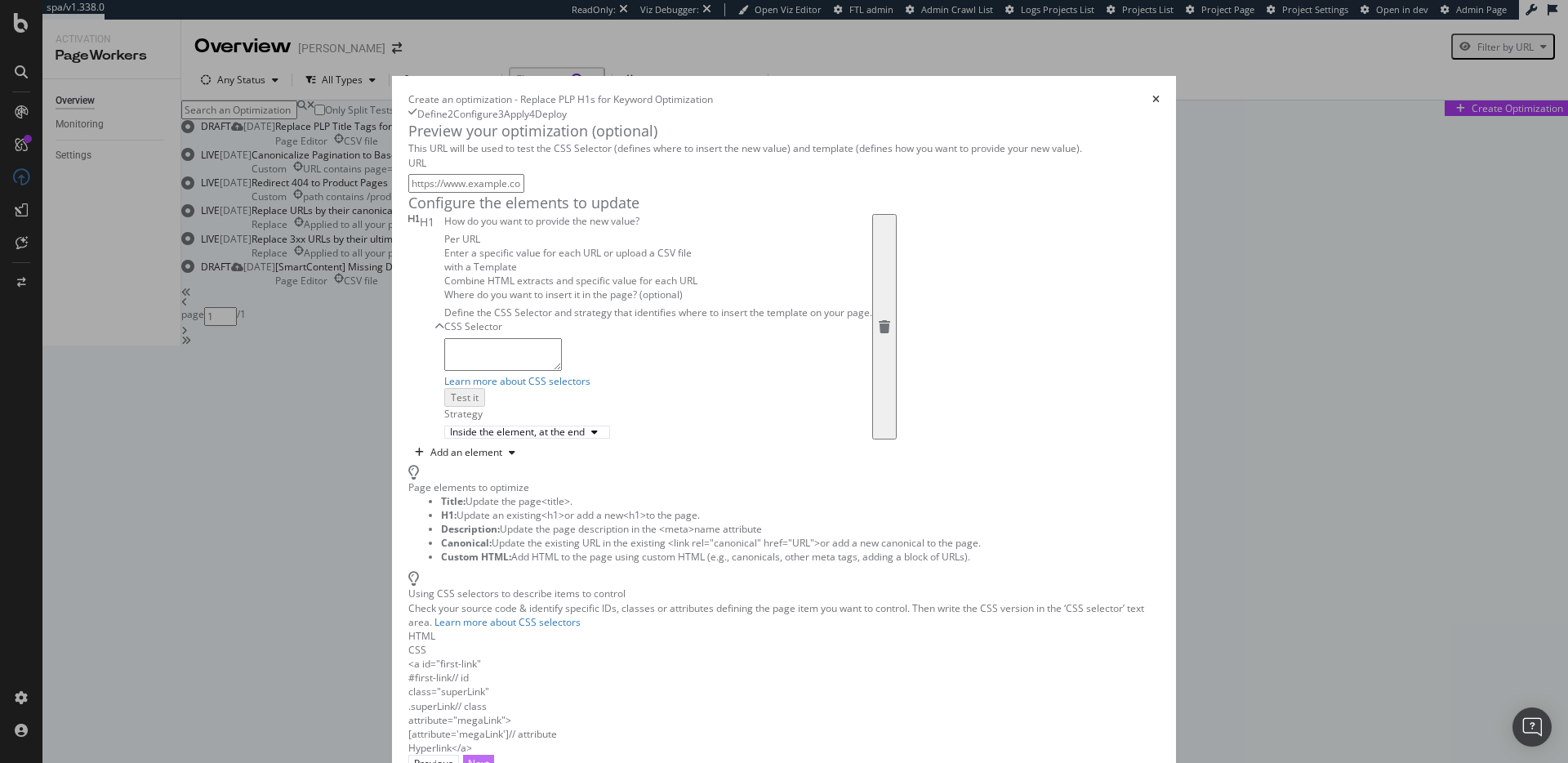
click at [494, 755] on button "Next" at bounding box center [479, 763] width 31 height 17
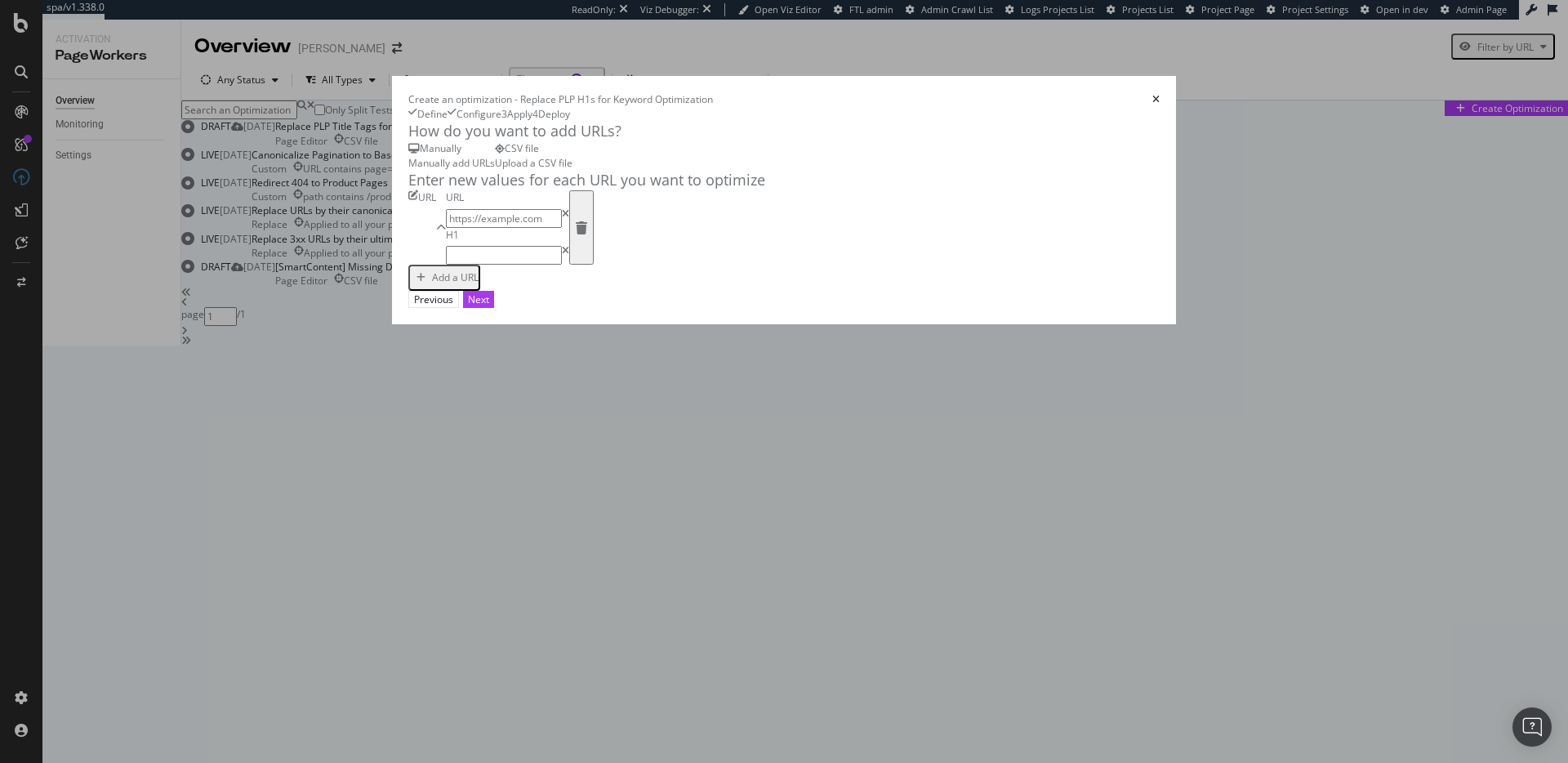
click at [572, 155] on div "CSV file" at bounding box center [533, 148] width 77 height 14
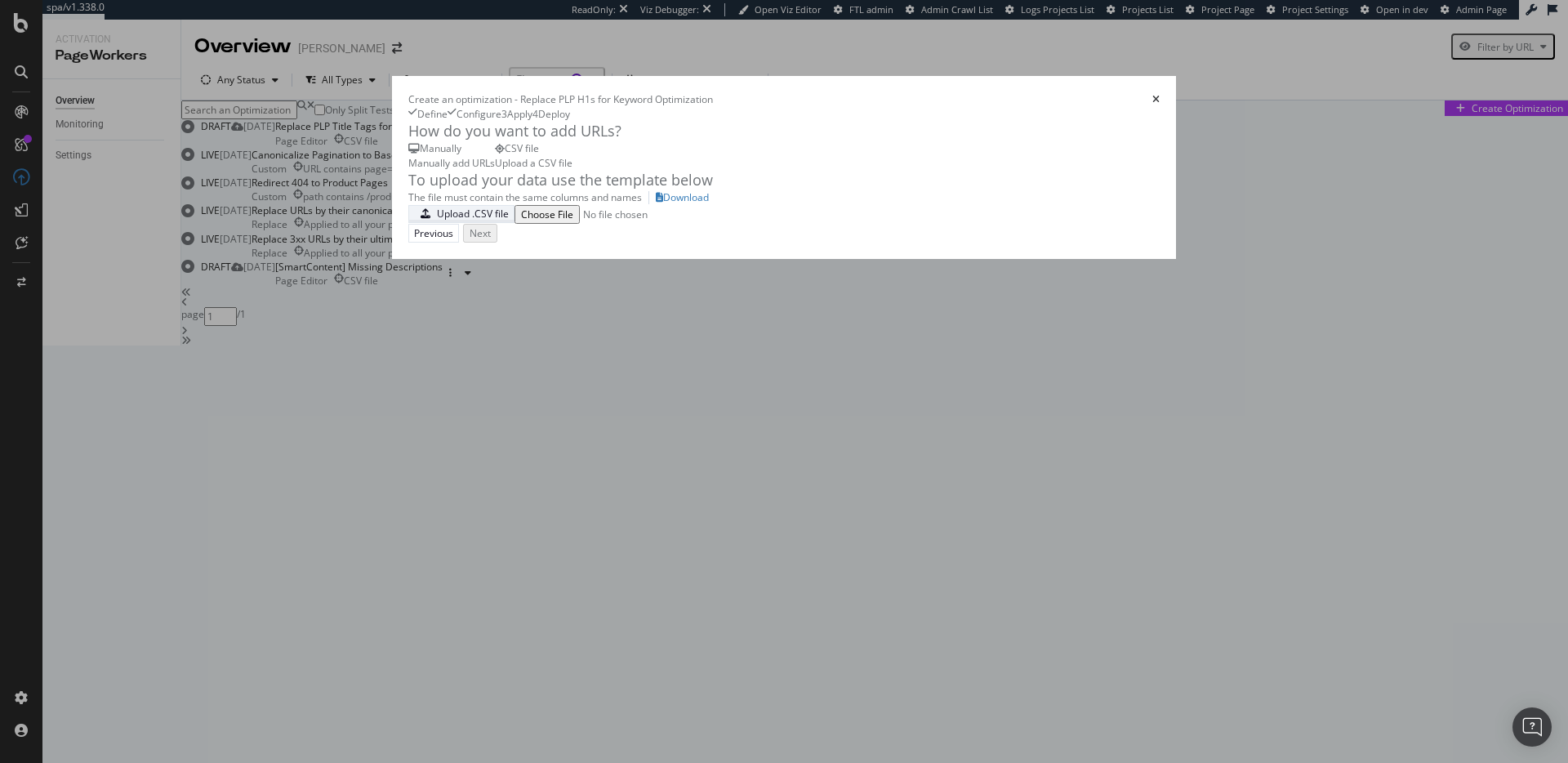
click at [437, 220] on div "Upload .CSV file" at bounding box center [472, 214] width 72 height 14
click at [663, 205] on div "Download" at bounding box center [685, 197] width 45 height 14
click at [437, 220] on div "Upload .CSV file" at bounding box center [472, 214] width 72 height 14
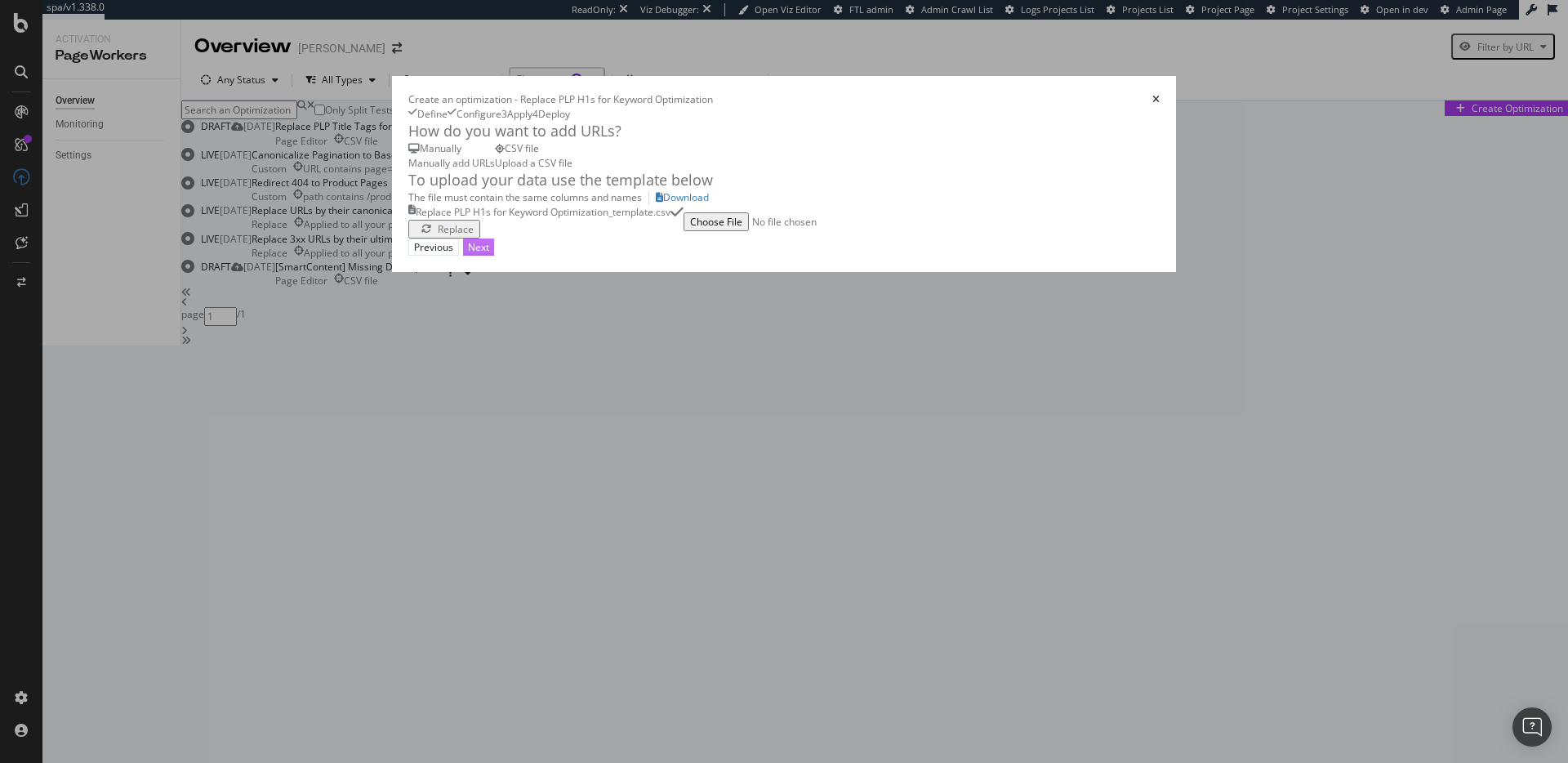
click at [494, 256] on button "Next" at bounding box center [479, 247] width 31 height 17
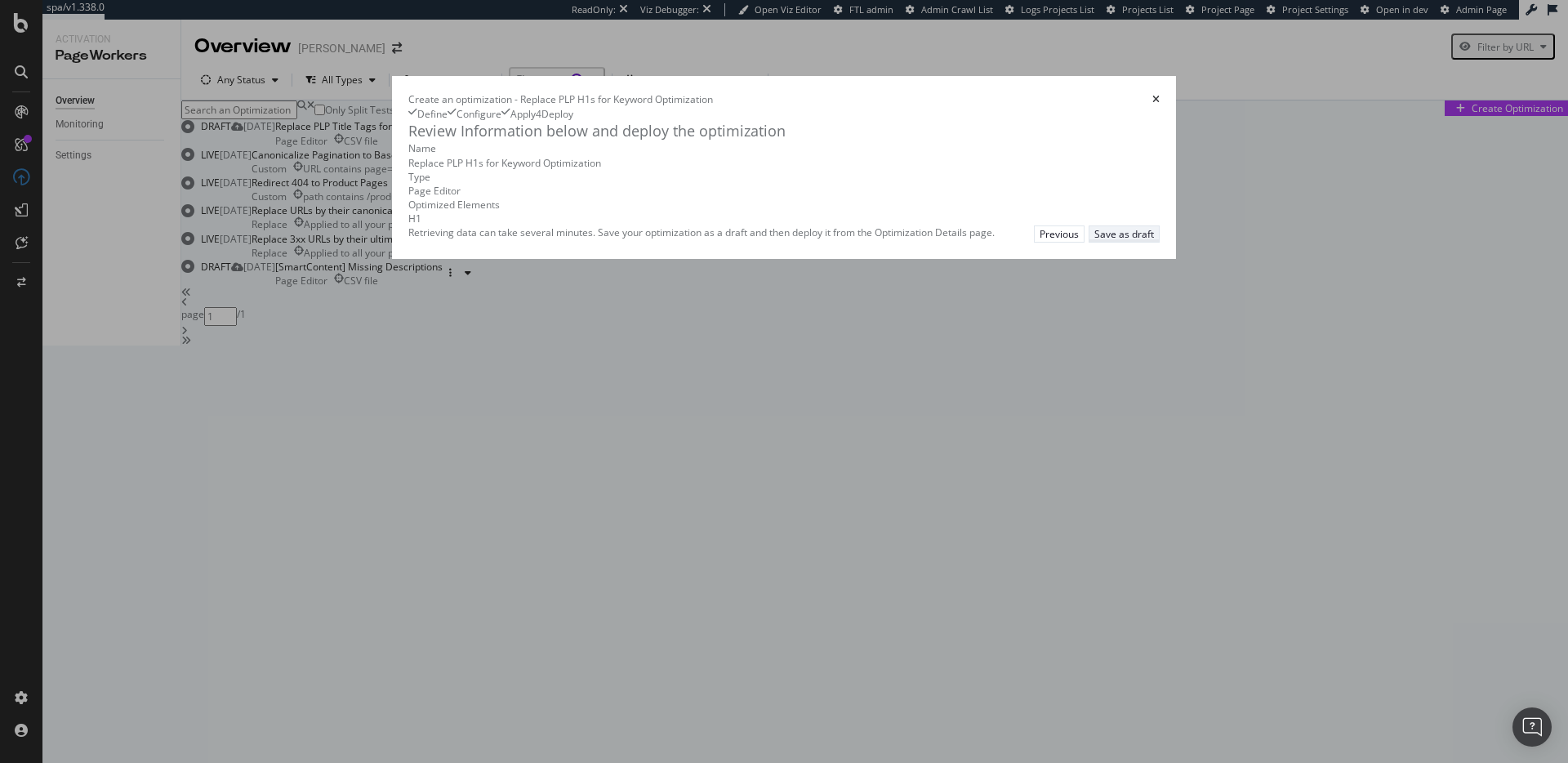
click at [1154, 241] on div "Save as draft" at bounding box center [1124, 233] width 59 height 14
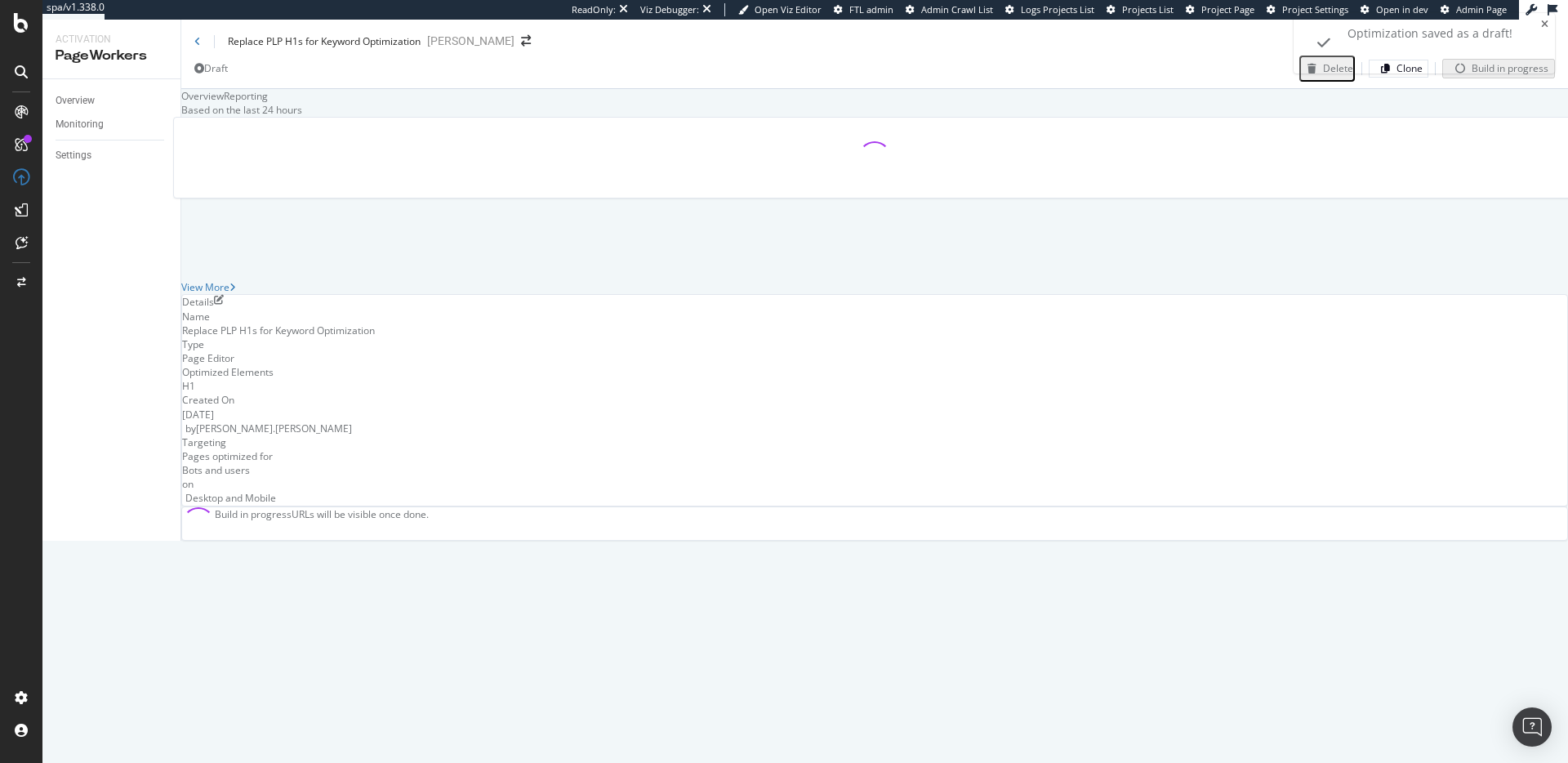
click at [1543, 25] on icon "close toast" at bounding box center [1544, 25] width 7 height 10
click at [791, 185] on div at bounding box center [875, 158] width 1375 height 54
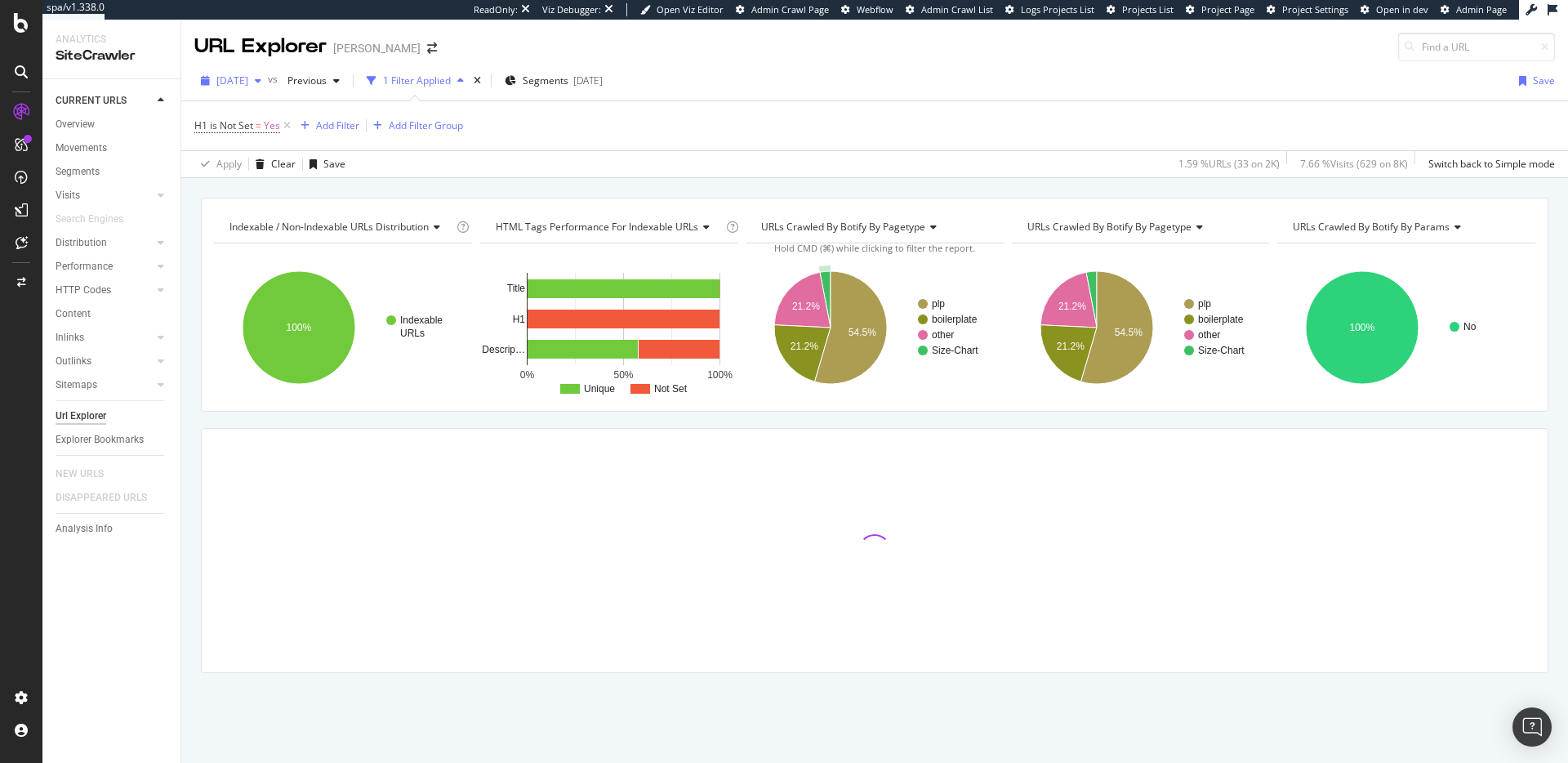
click at [248, 80] on span "[DATE]" at bounding box center [232, 80] width 32 height 14
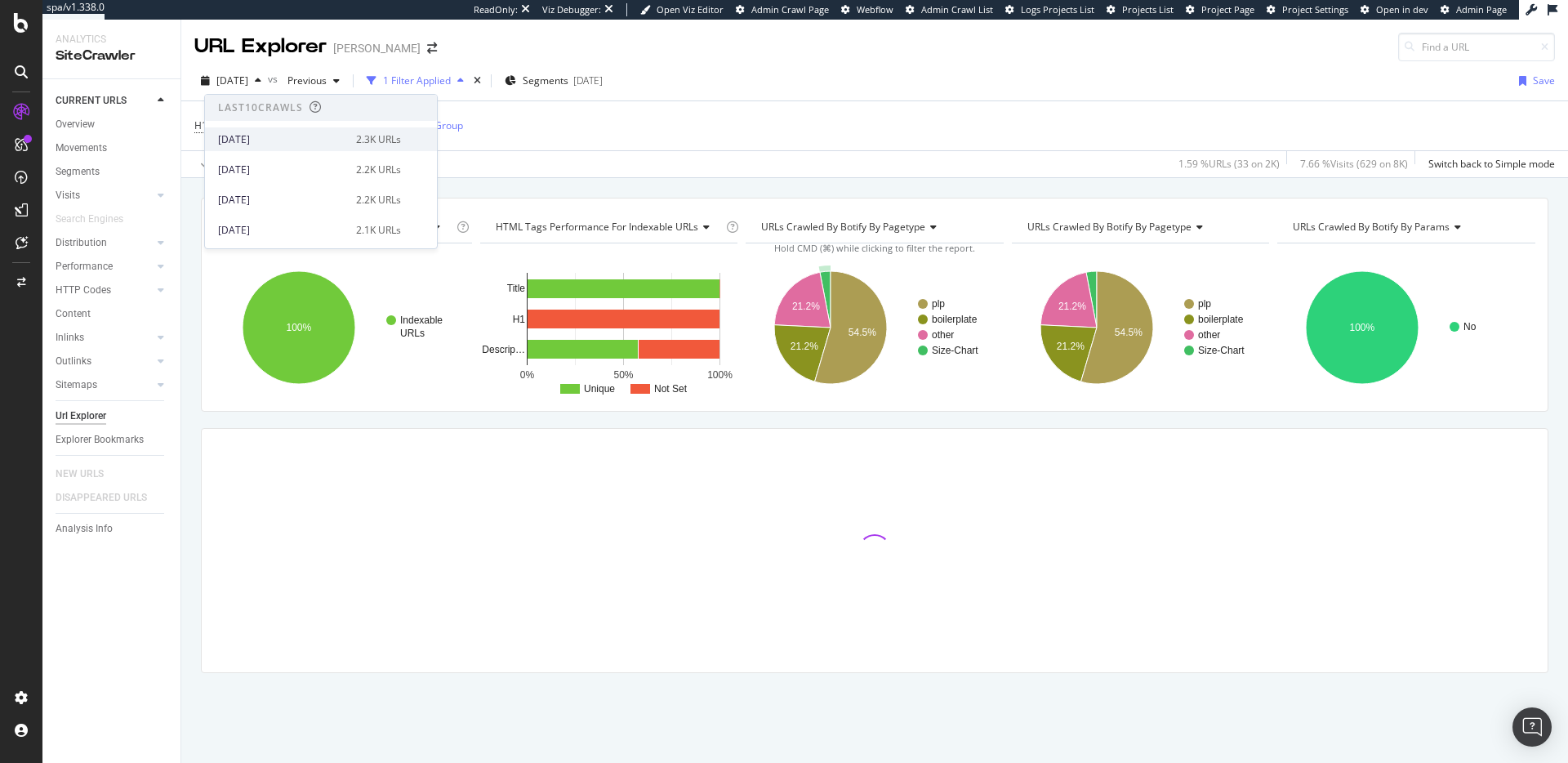
click at [265, 145] on div "[DATE]" at bounding box center [283, 139] width 129 height 15
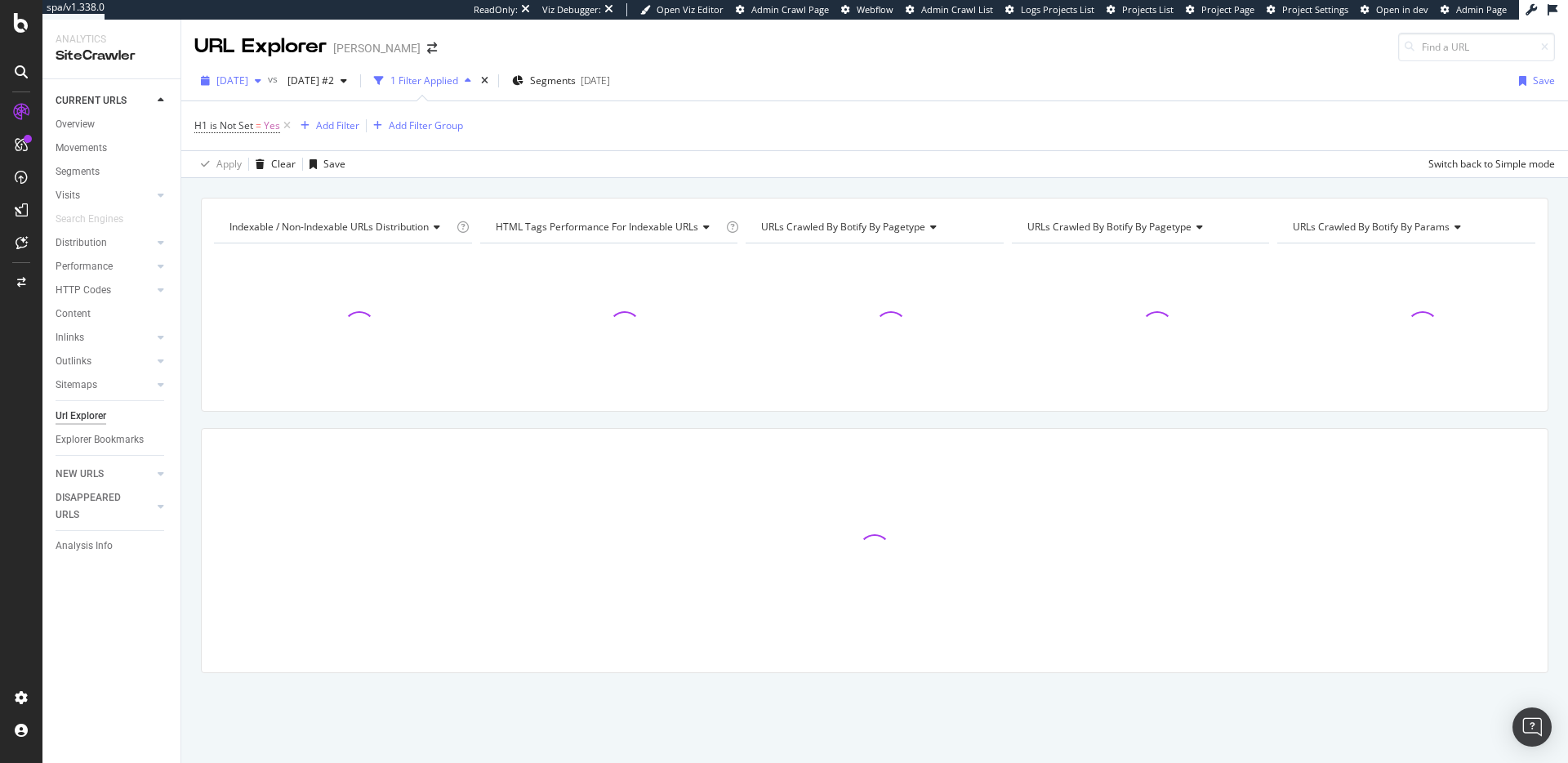
click at [248, 76] on span "[DATE]" at bounding box center [232, 80] width 32 height 14
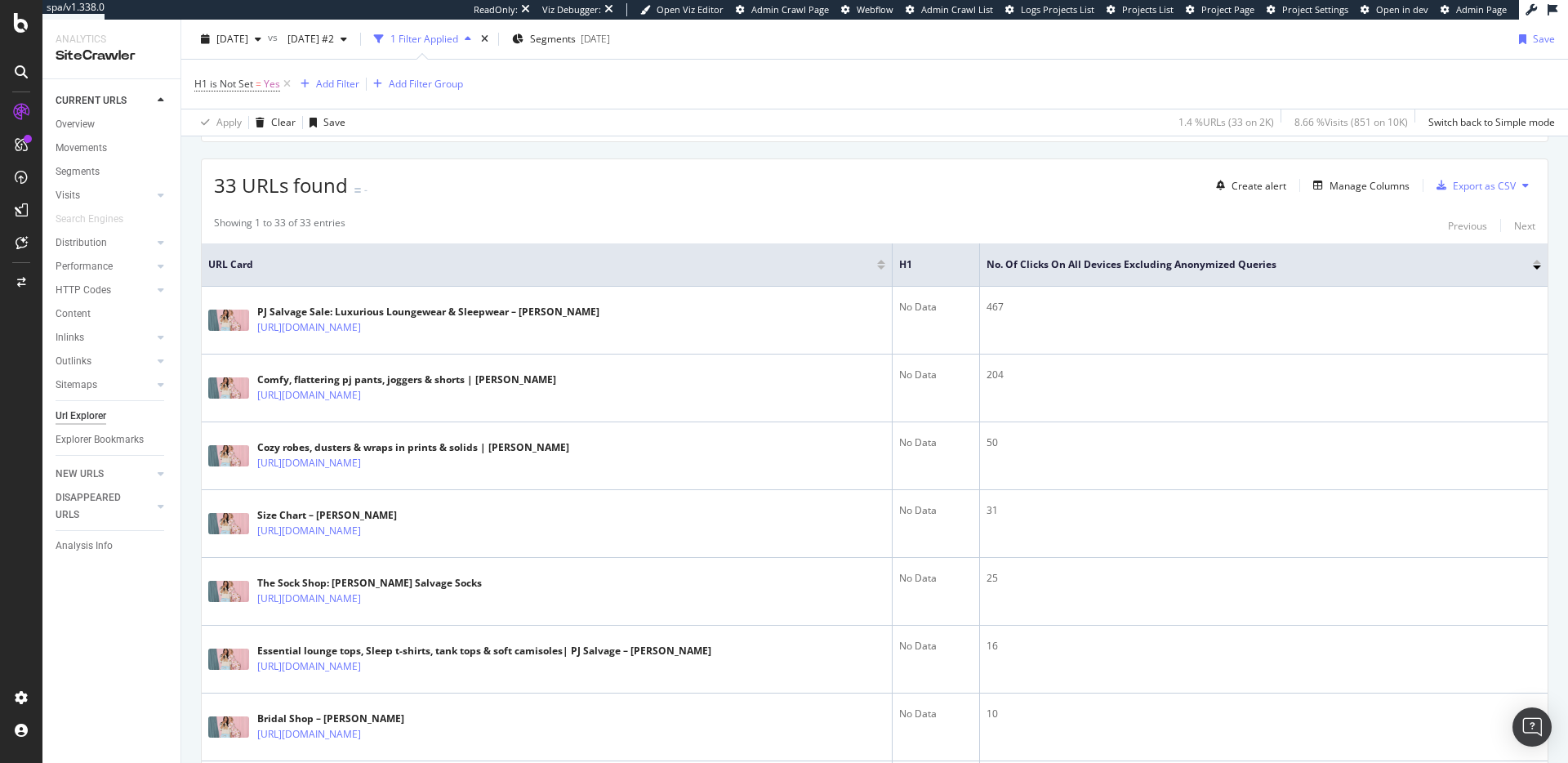
scroll to position [31, 0]
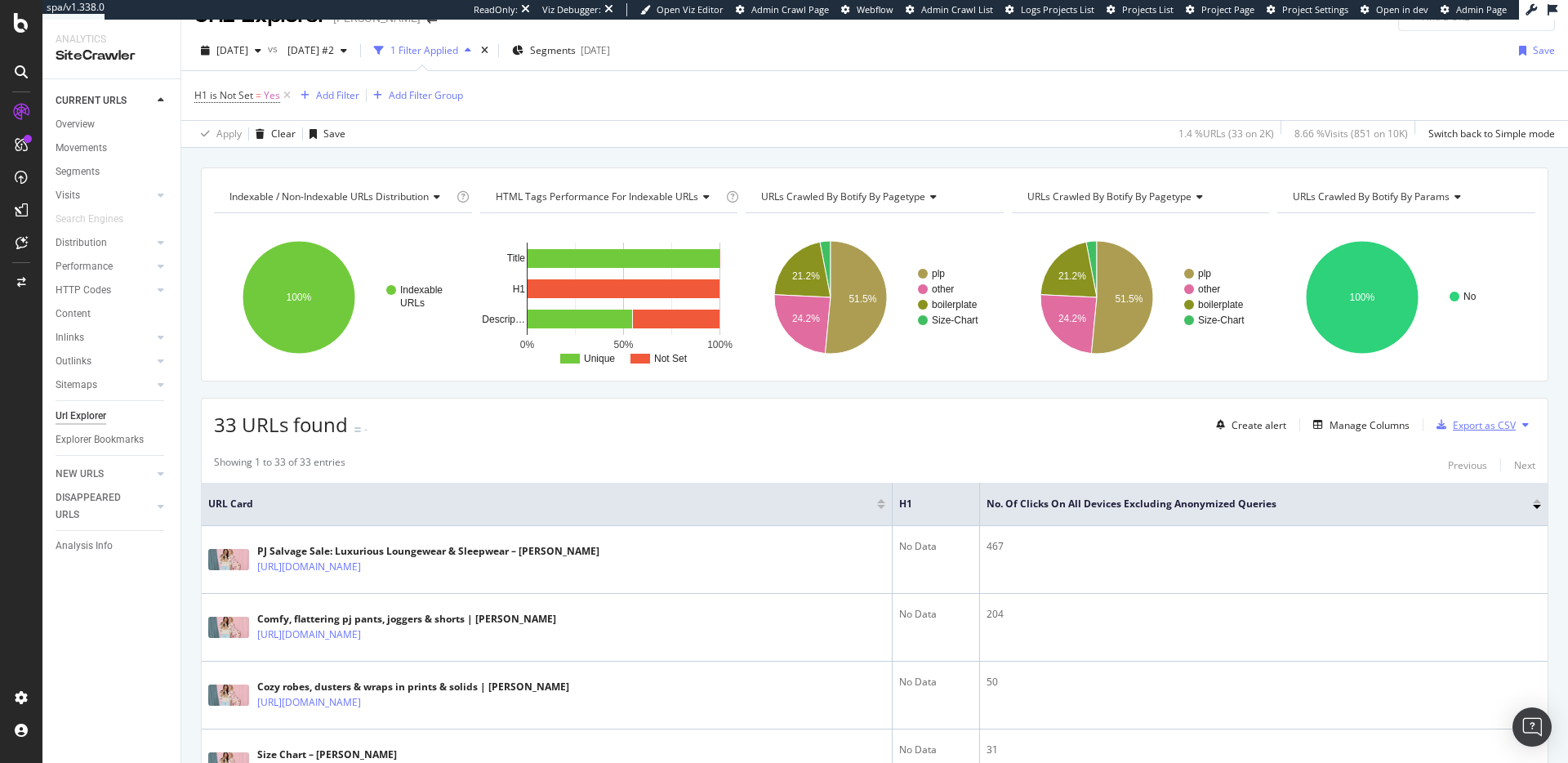
click at [1457, 430] on div "Export as CSV" at bounding box center [1485, 425] width 63 height 14
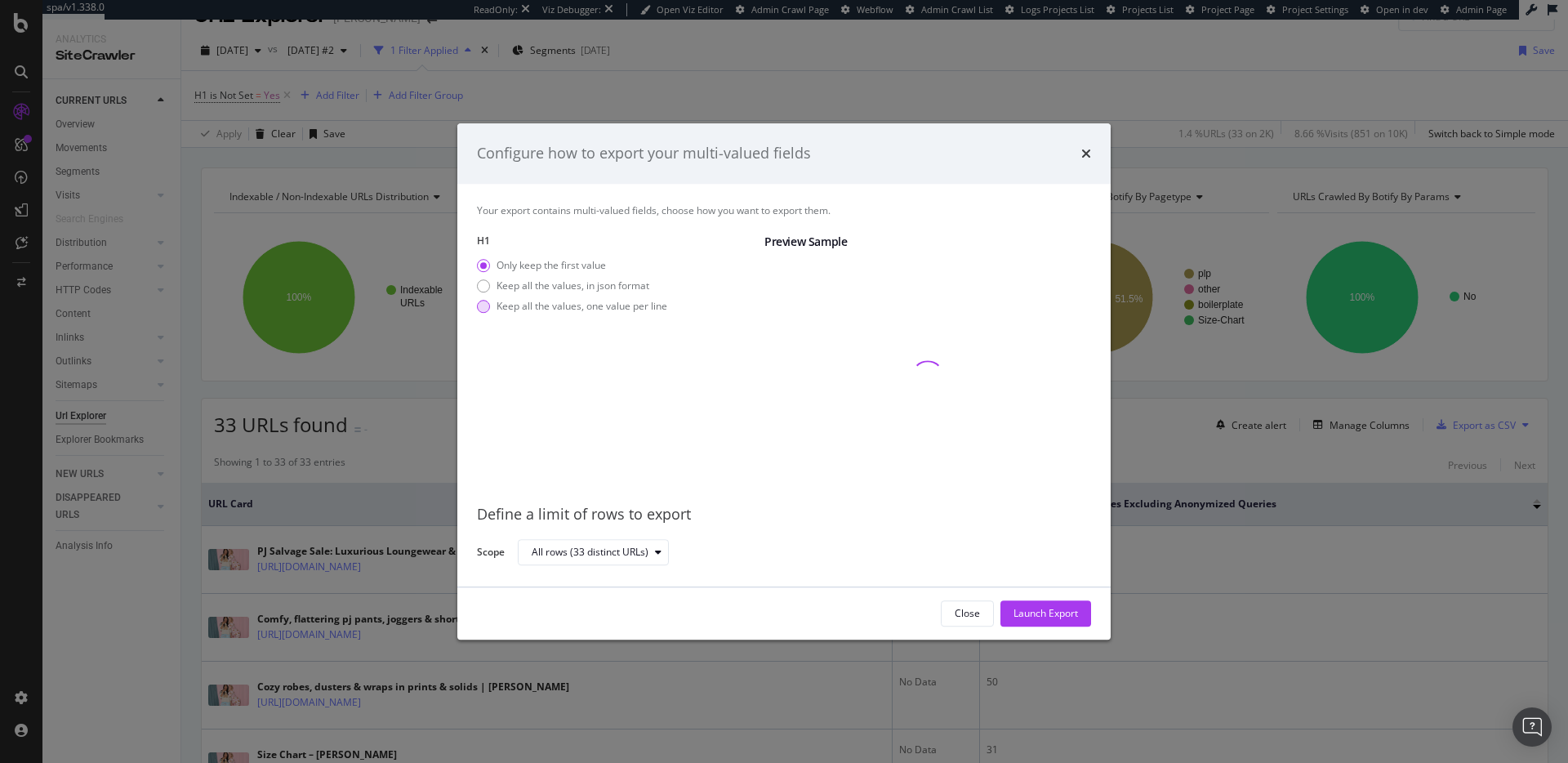
click at [577, 304] on div "Keep all the values, one value per line" at bounding box center [581, 306] width 171 height 14
click at [1055, 608] on div "Launch Export" at bounding box center [1045, 613] width 64 height 14
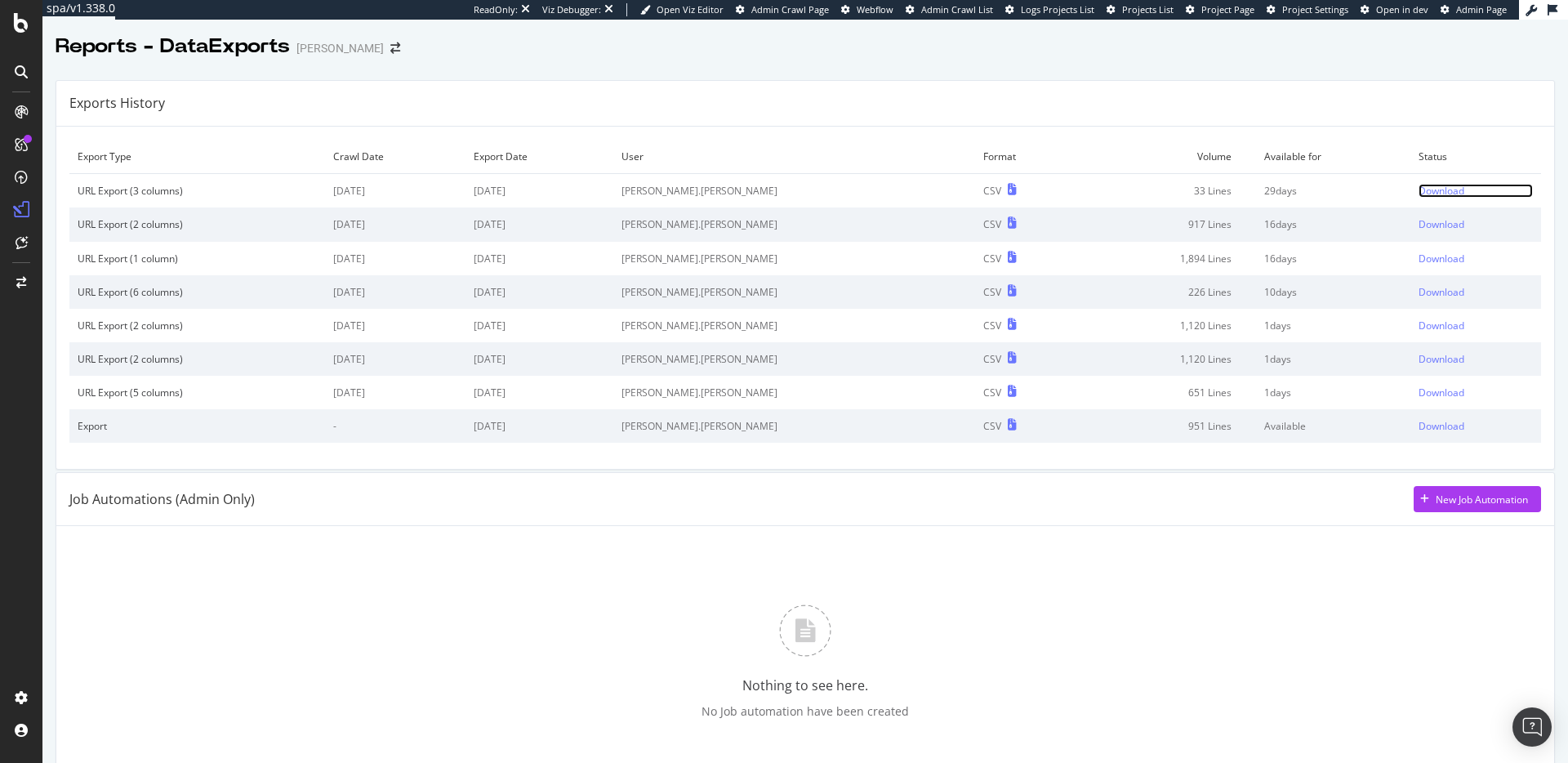
click at [1419, 194] on div "Download" at bounding box center [1441, 191] width 45 height 14
